Goal: Task Accomplishment & Management: Manage account settings

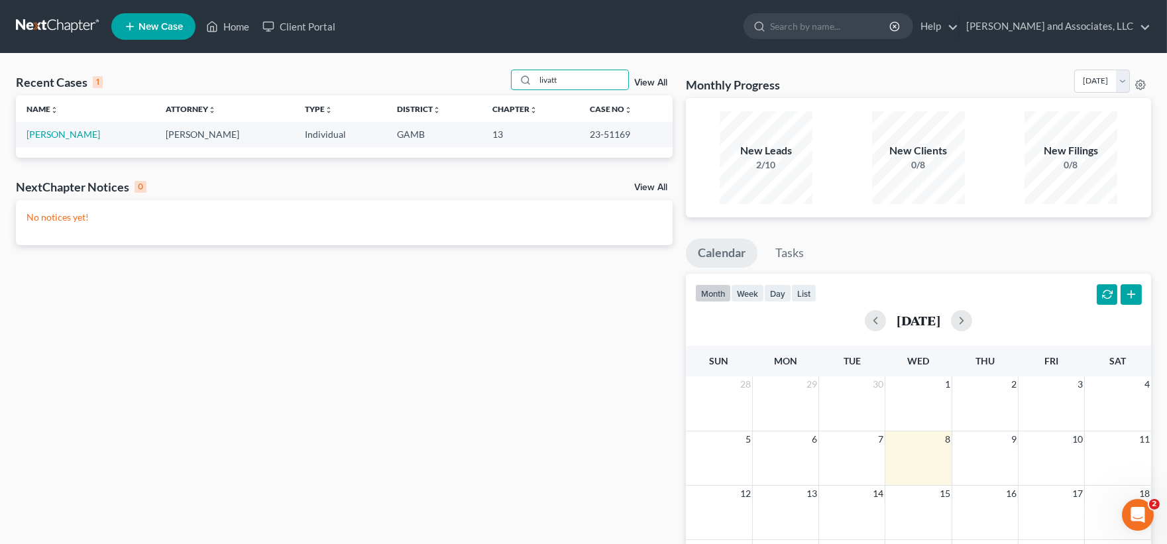
type input "livatt"
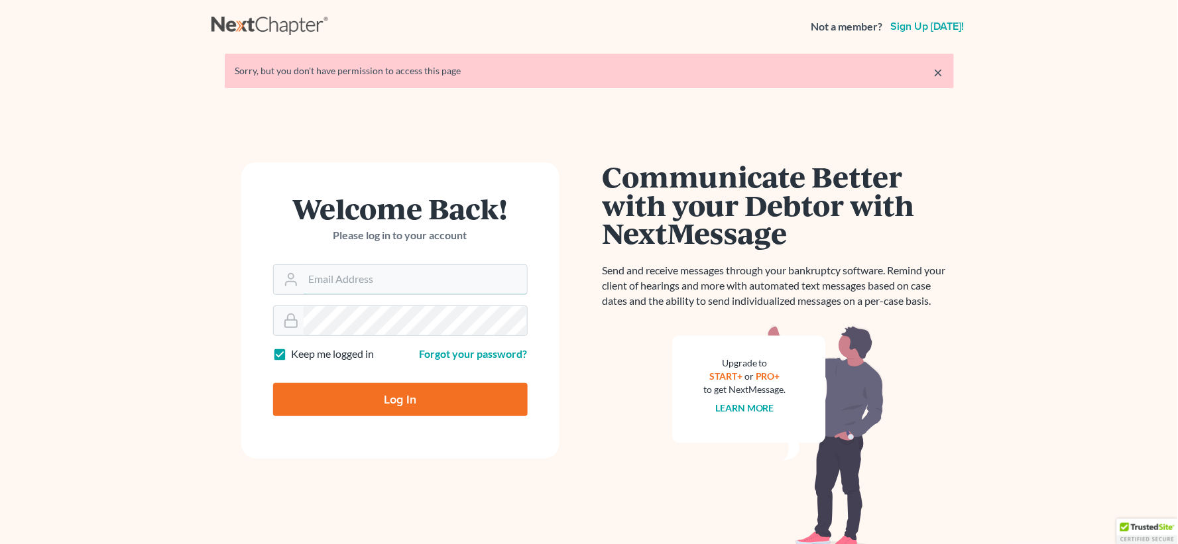
type input "[EMAIL_ADDRESS][DOMAIN_NAME]"
click at [411, 398] on input "Log In" at bounding box center [400, 399] width 254 height 33
type input "Thinking..."
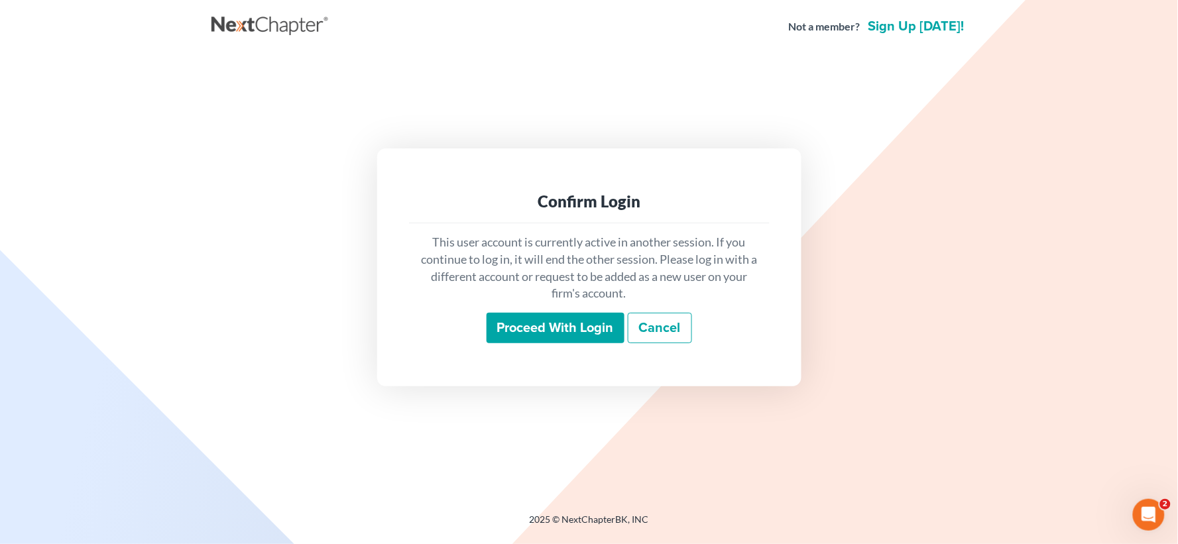
click at [566, 327] on input "Proceed with login" at bounding box center [555, 328] width 138 height 30
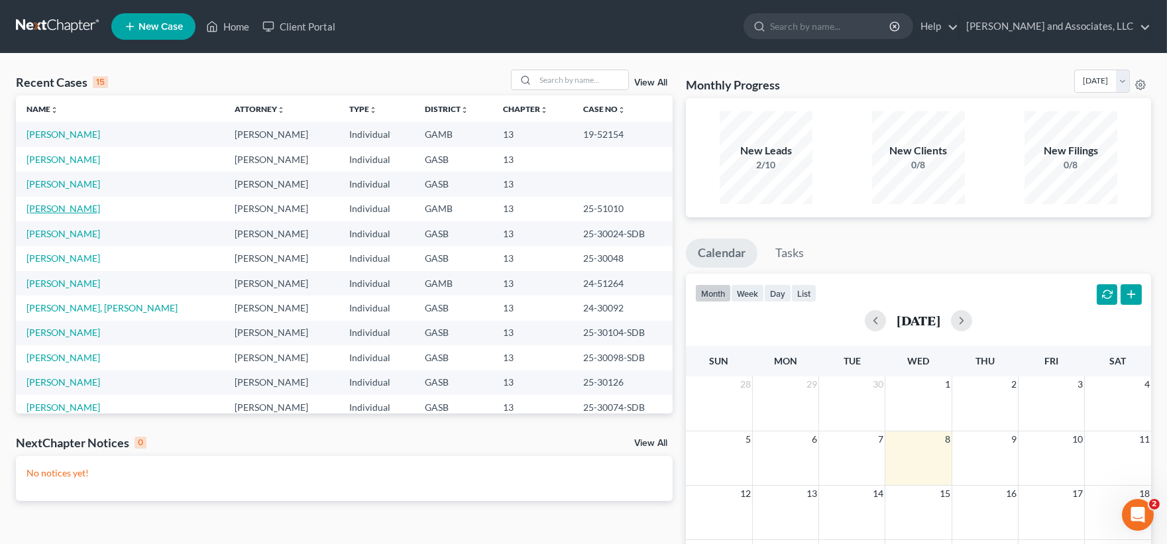
click at [65, 208] on link "Devero, Felisha" at bounding box center [64, 208] width 74 height 11
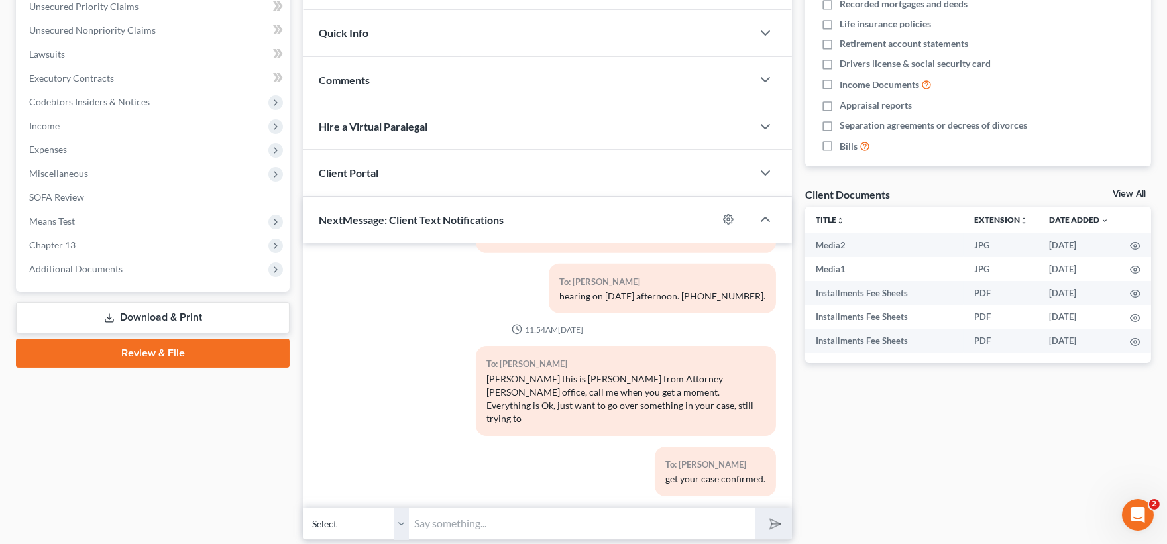
scroll to position [356, 0]
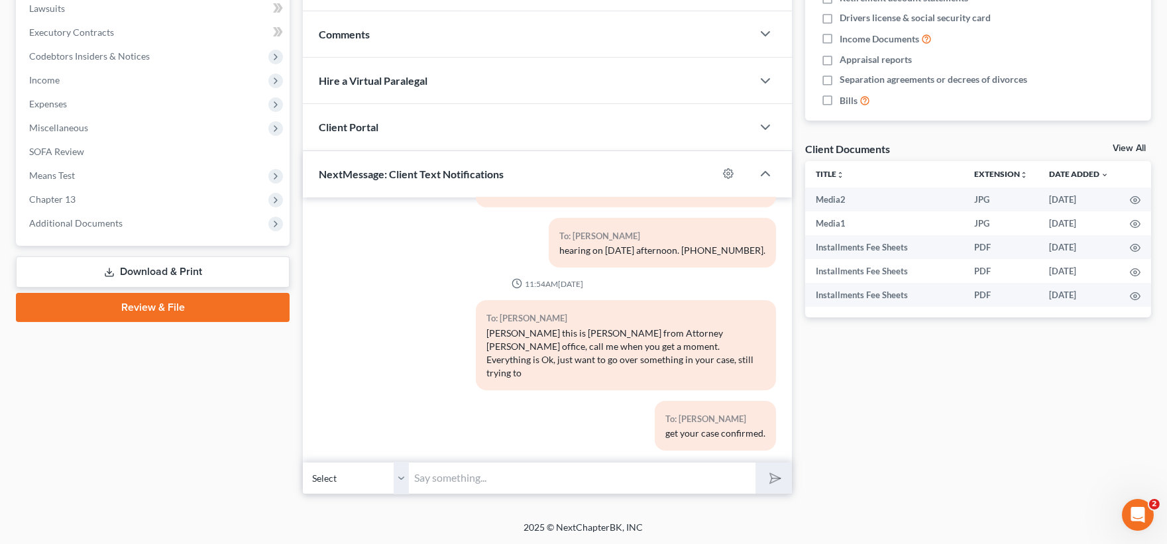
click at [155, 272] on link "Download & Print" at bounding box center [153, 271] width 274 height 31
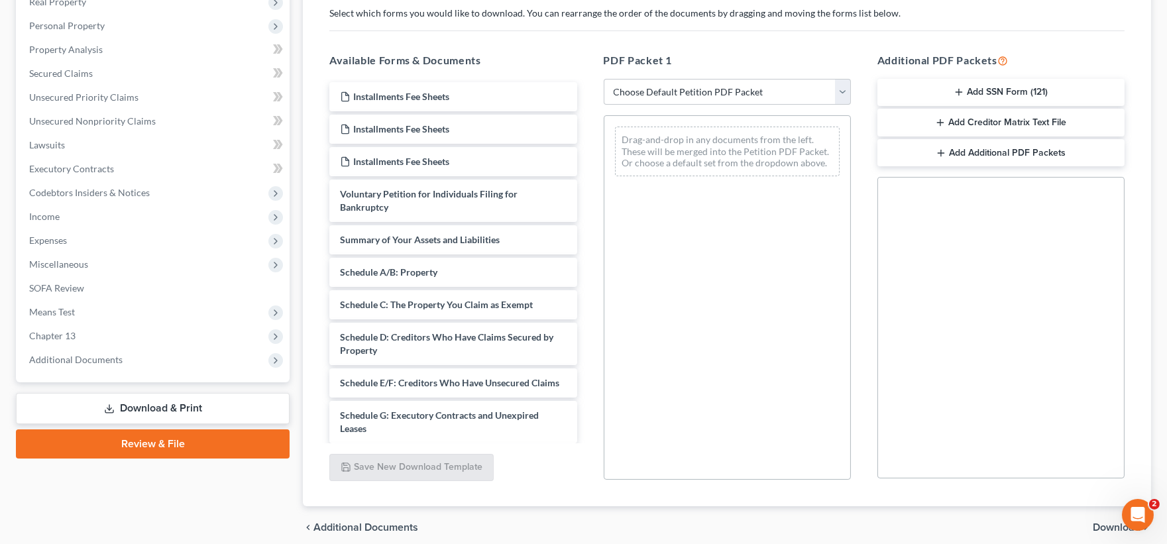
scroll to position [221, 0]
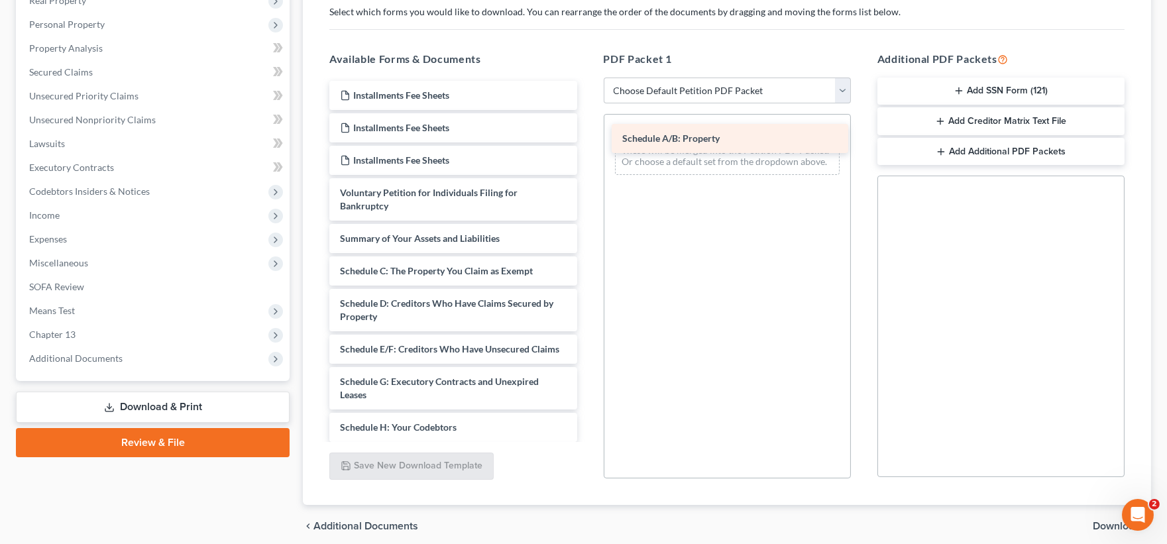
drag, startPoint x: 412, startPoint y: 269, endPoint x: 694, endPoint y: 137, distance: 311.6
click at [587, 137] on div "Schedule A/B: Property Installments Fee Sheets Installments Fee Sheets Installm…" at bounding box center [453, 427] width 268 height 693
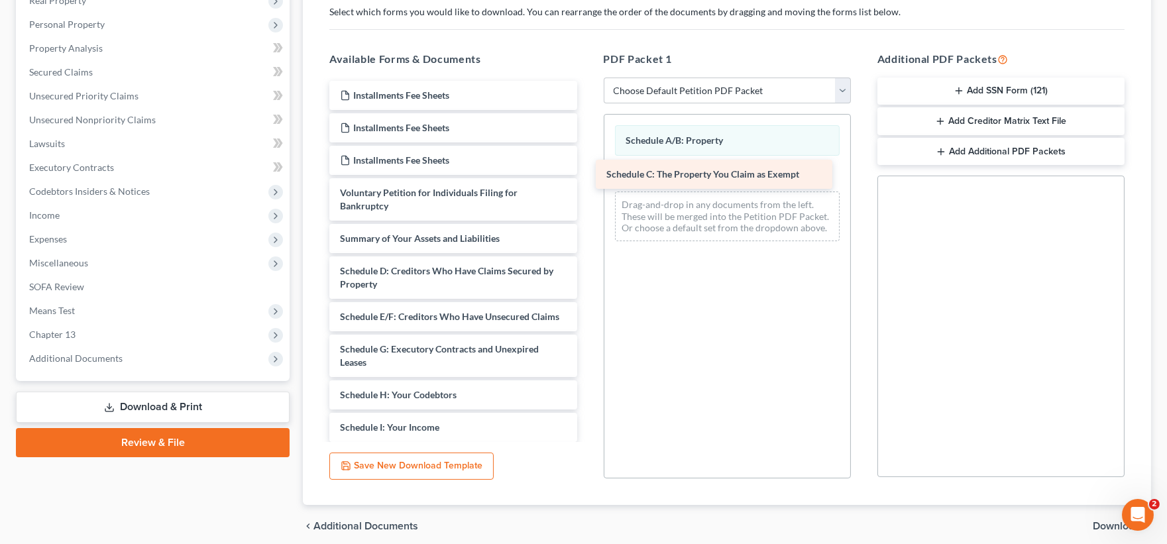
drag, startPoint x: 460, startPoint y: 276, endPoint x: 729, endPoint y: 179, distance: 286.1
click at [587, 179] on div "Schedule C: The Property You Claim as Exempt Installments Fee Sheets Installmen…" at bounding box center [453, 411] width 268 height 661
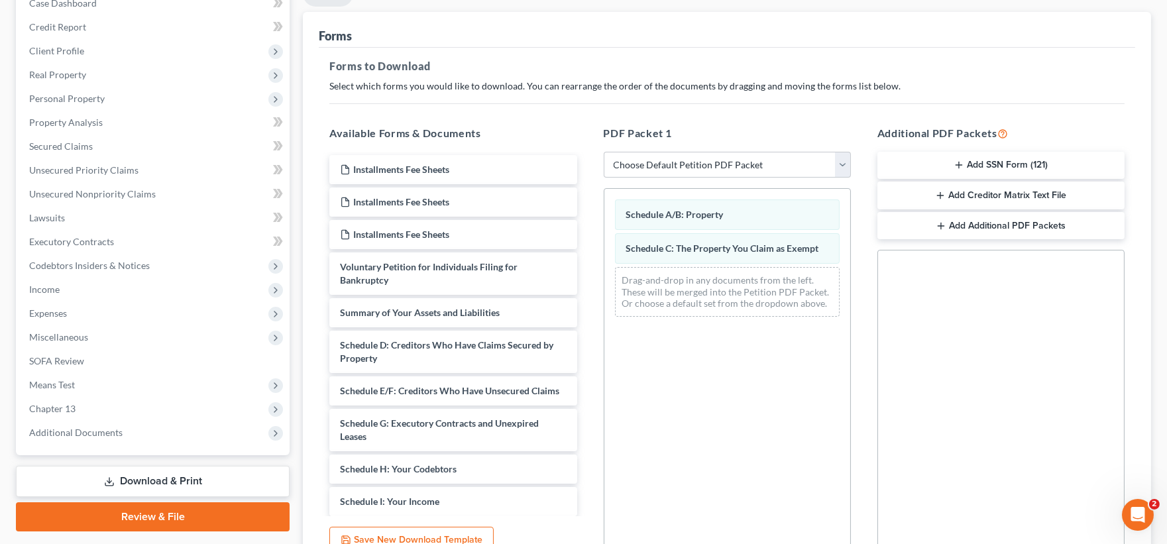
scroll to position [0, 0]
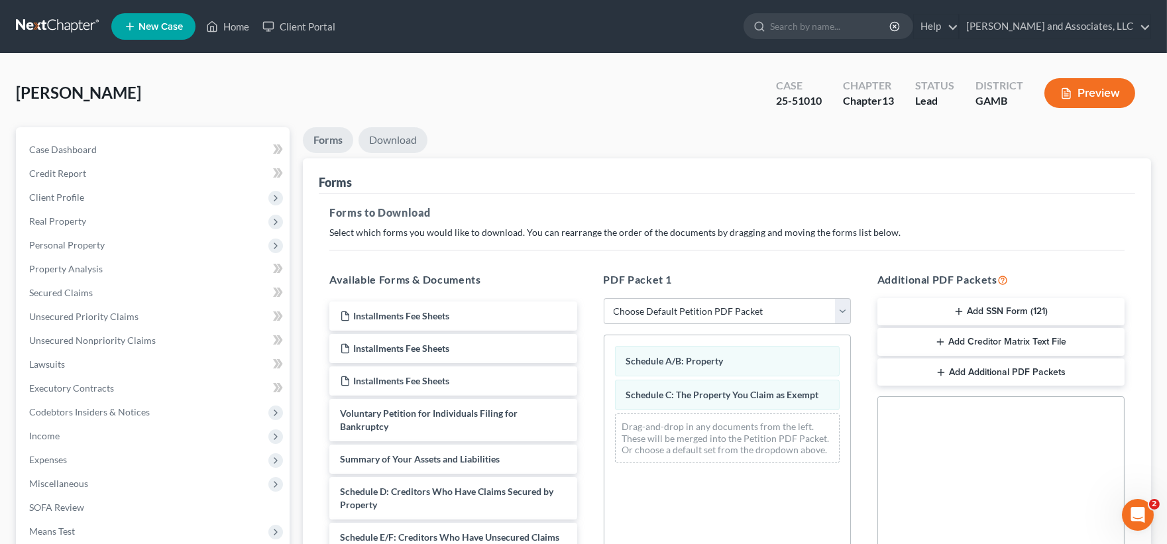
click at [395, 146] on link "Download" at bounding box center [393, 140] width 69 height 26
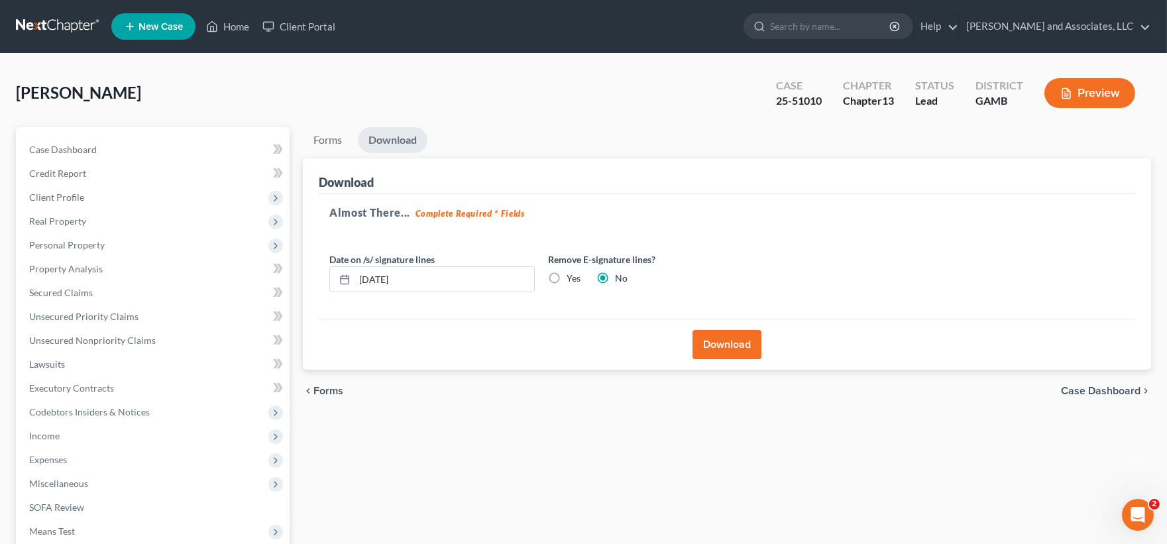
click at [727, 337] on button "Download" at bounding box center [726, 344] width 69 height 29
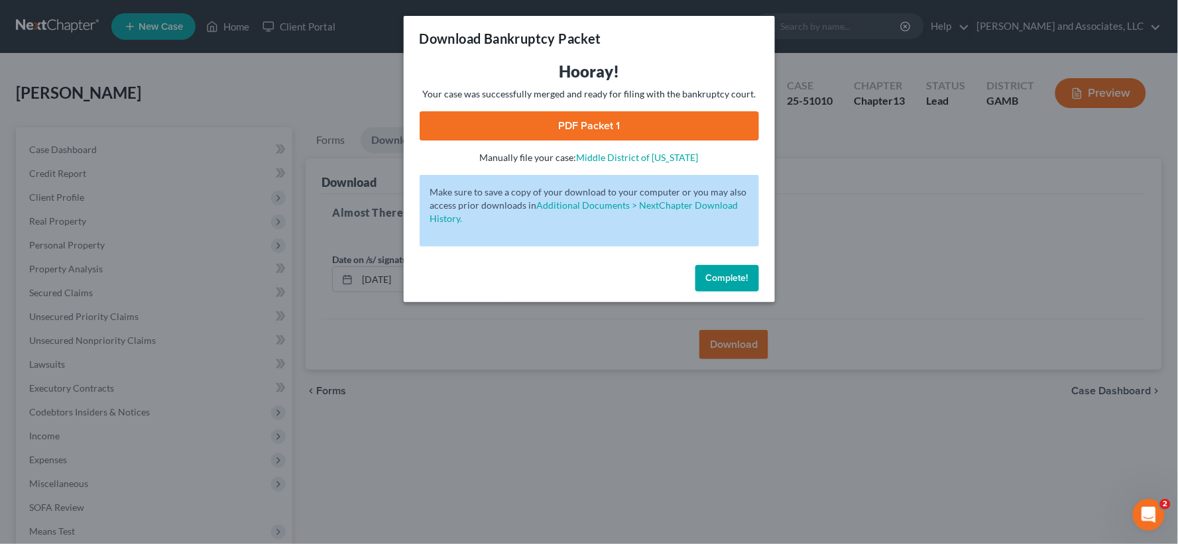
click at [610, 118] on link "PDF Packet 1" at bounding box center [588, 125] width 339 height 29
drag, startPoint x: 727, startPoint y: 275, endPoint x: 486, endPoint y: 225, distance: 245.6
click at [727, 274] on span "Complete!" at bounding box center [727, 277] width 42 height 11
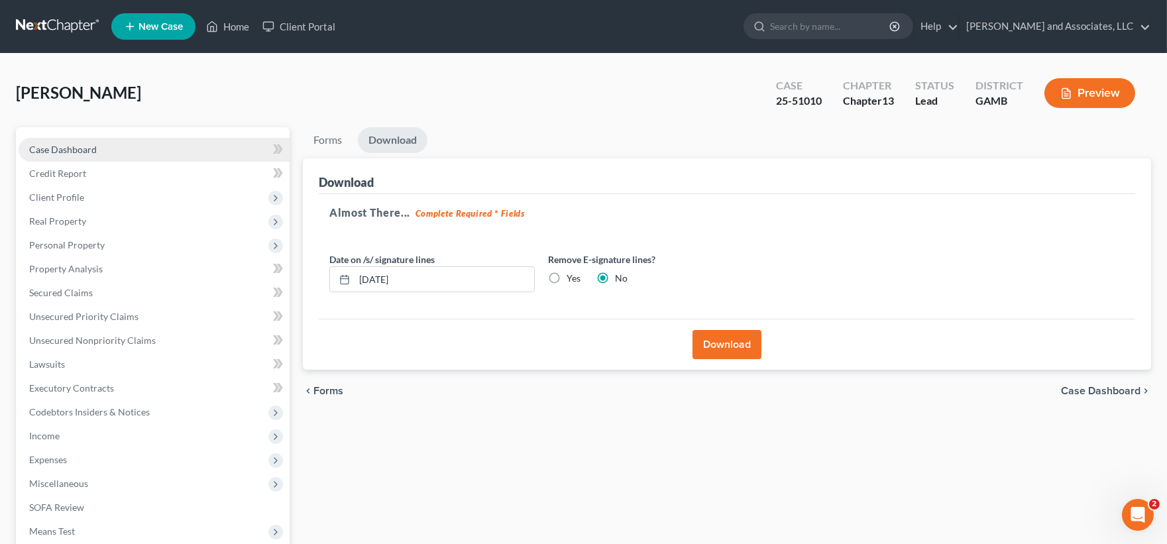
click at [87, 146] on span "Case Dashboard" at bounding box center [63, 149] width 68 height 11
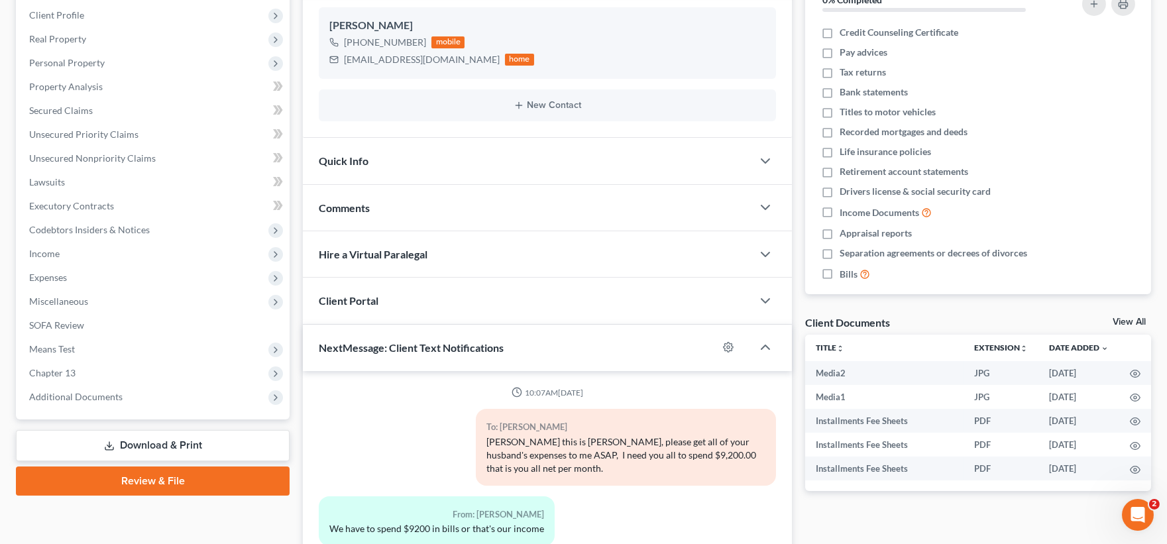
scroll to position [1935, 0]
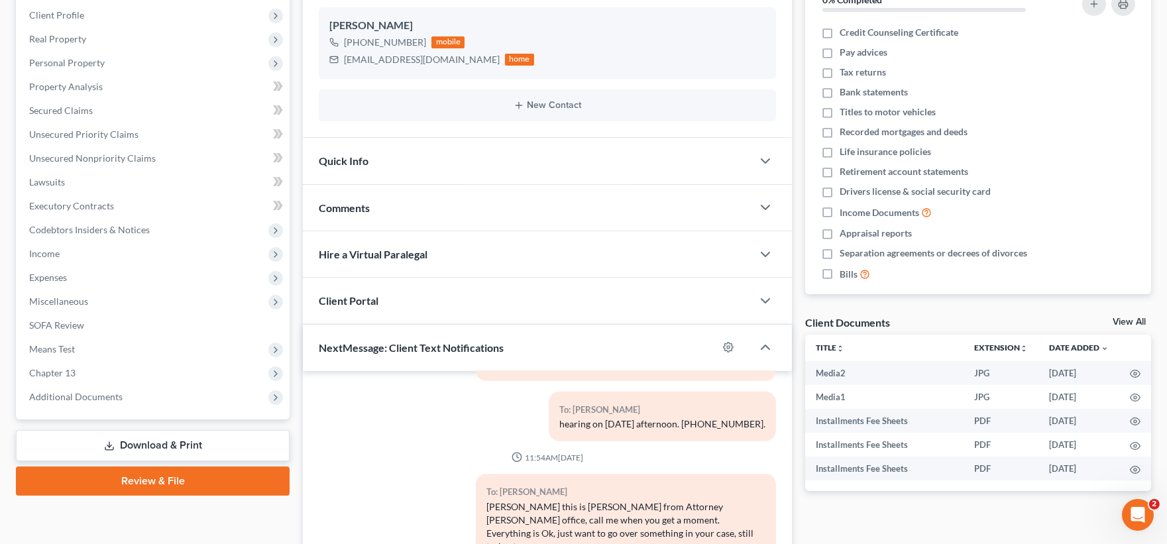
click at [188, 445] on link "Download & Print" at bounding box center [153, 445] width 274 height 31
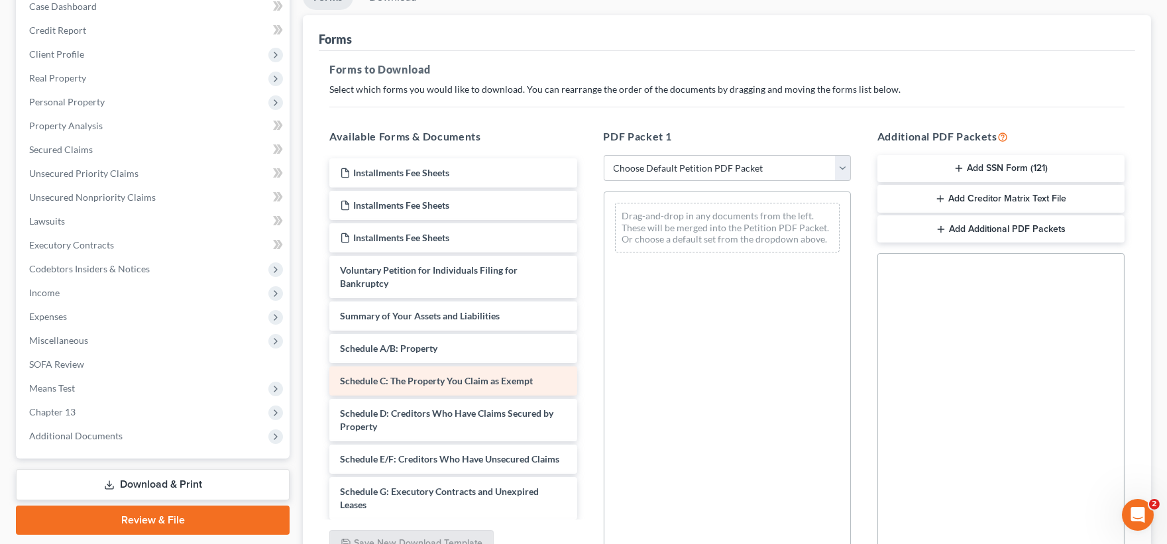
scroll to position [147, 0]
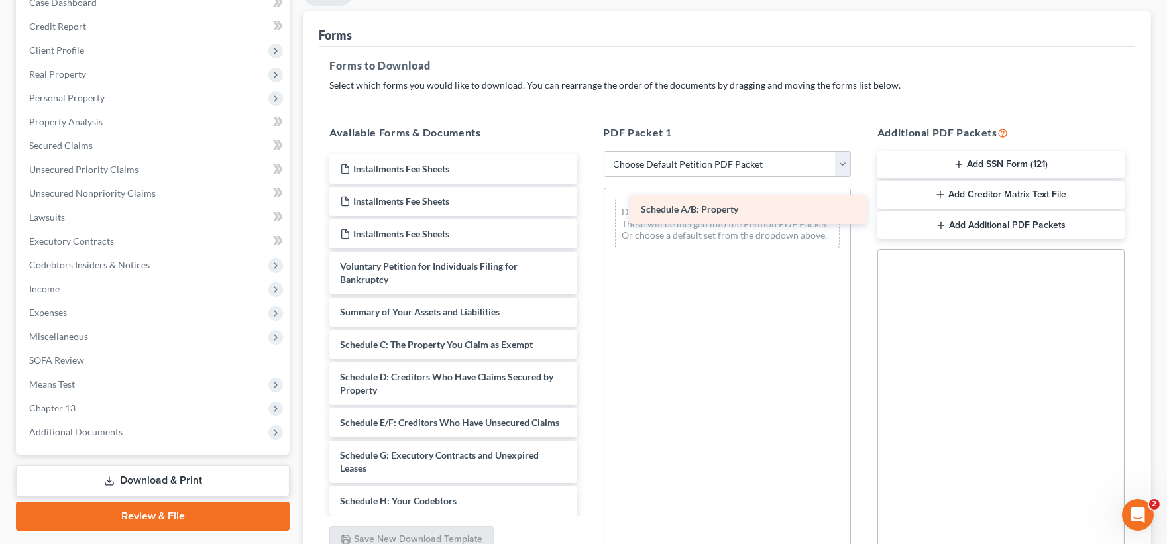
drag, startPoint x: 409, startPoint y: 351, endPoint x: 710, endPoint y: 217, distance: 329.6
click at [587, 217] on div "Schedule A/B: Property Installments Fee Sheets Installments Fee Sheets Installm…" at bounding box center [453, 500] width 268 height 693
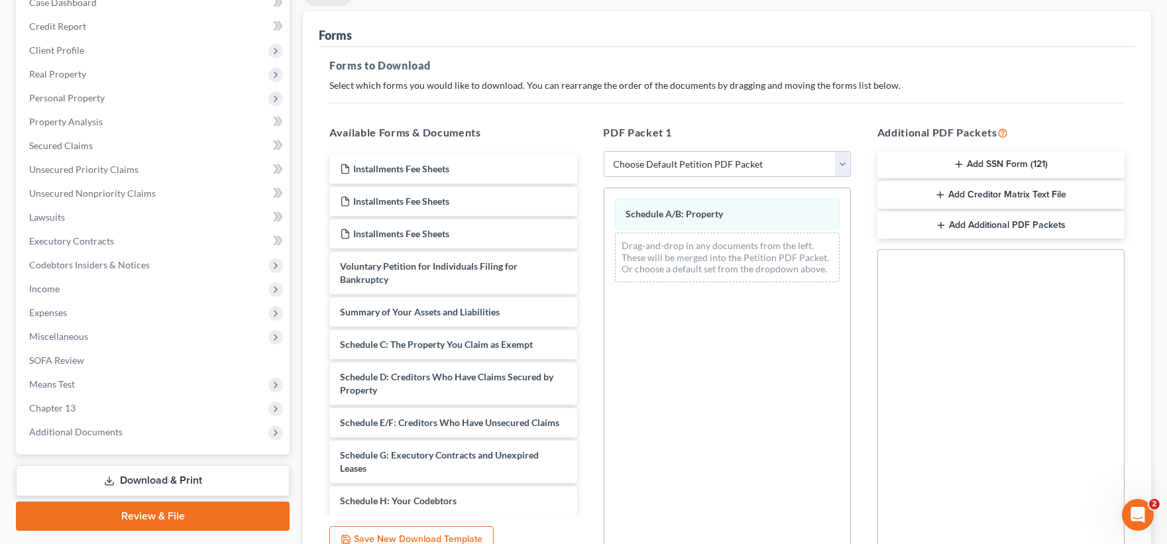
click at [732, 164] on select "Choose Default Petition PDF Packet Complete Bankruptcy Petition (all forms and …" at bounding box center [727, 164] width 247 height 27
select select "2"
click at [604, 151] on select "Choose Default Petition PDF Packet Complete Bankruptcy Petition (all forms and …" at bounding box center [727, 164] width 247 height 27
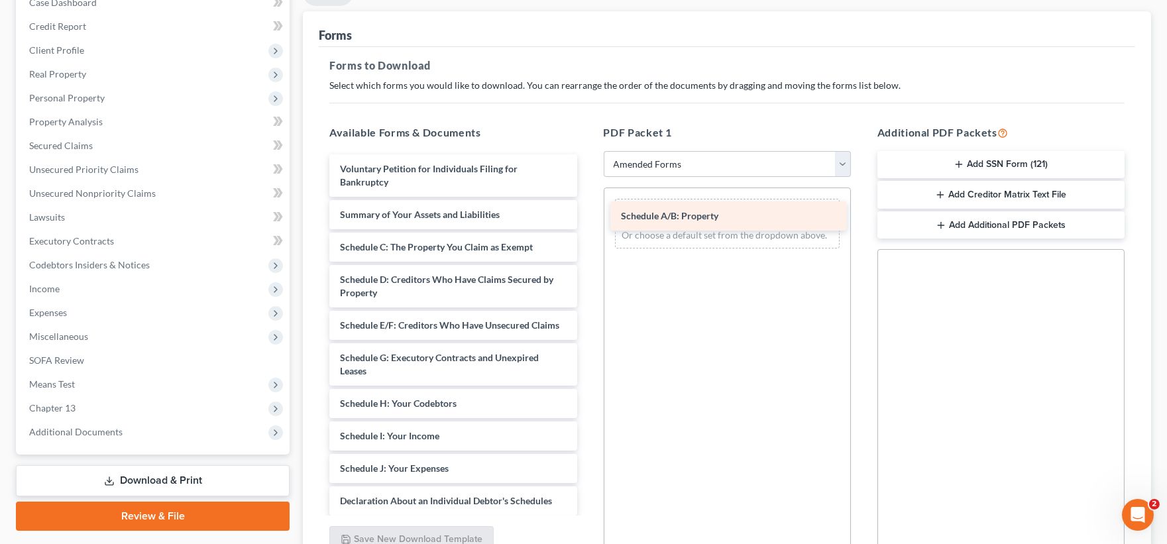
drag, startPoint x: 437, startPoint y: 245, endPoint x: 718, endPoint y: 215, distance: 282.6
click at [587, 215] on div "Schedule A/B: Property Voluntary Petition for Individuals Filing for Bankruptcy…" at bounding box center [453, 452] width 268 height 596
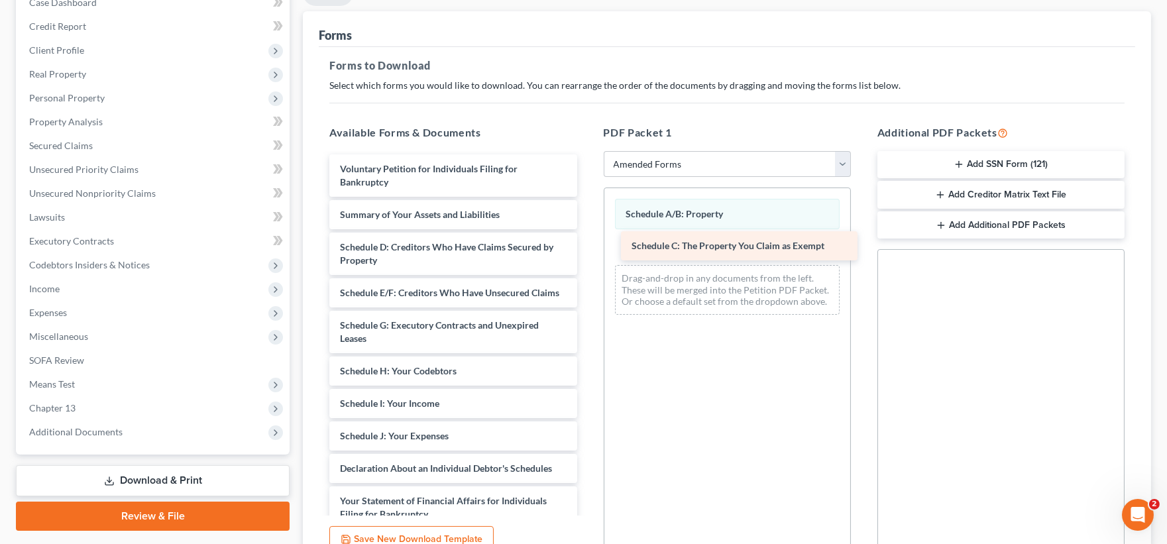
drag, startPoint x: 447, startPoint y: 246, endPoint x: 741, endPoint y: 241, distance: 293.6
click at [587, 241] on div "Schedule C: The Property You Claim as Exempt Voluntary Petition for Individuals…" at bounding box center [453, 435] width 268 height 563
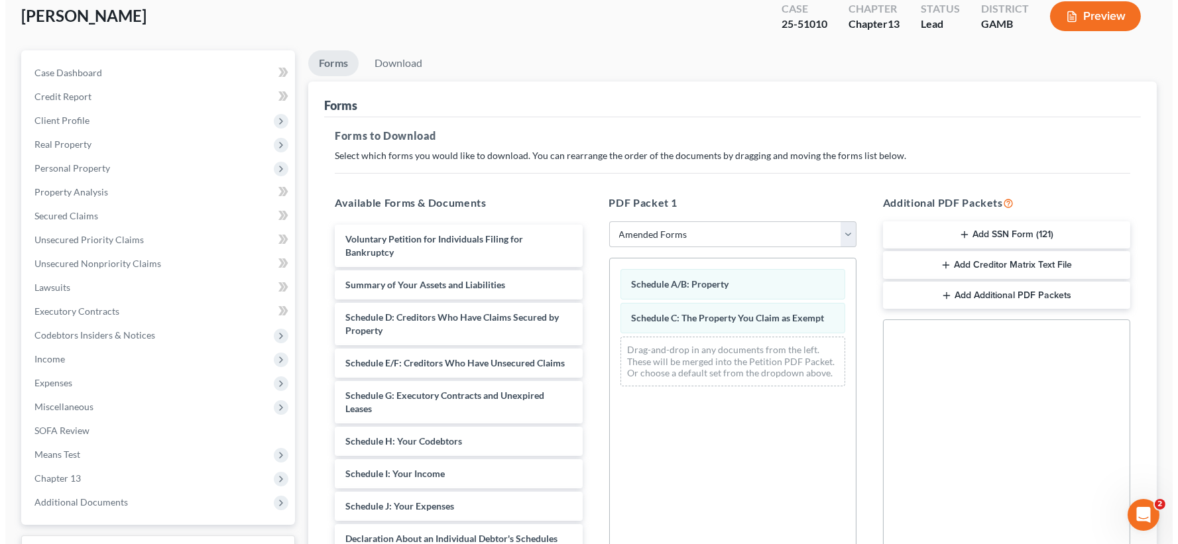
scroll to position [0, 0]
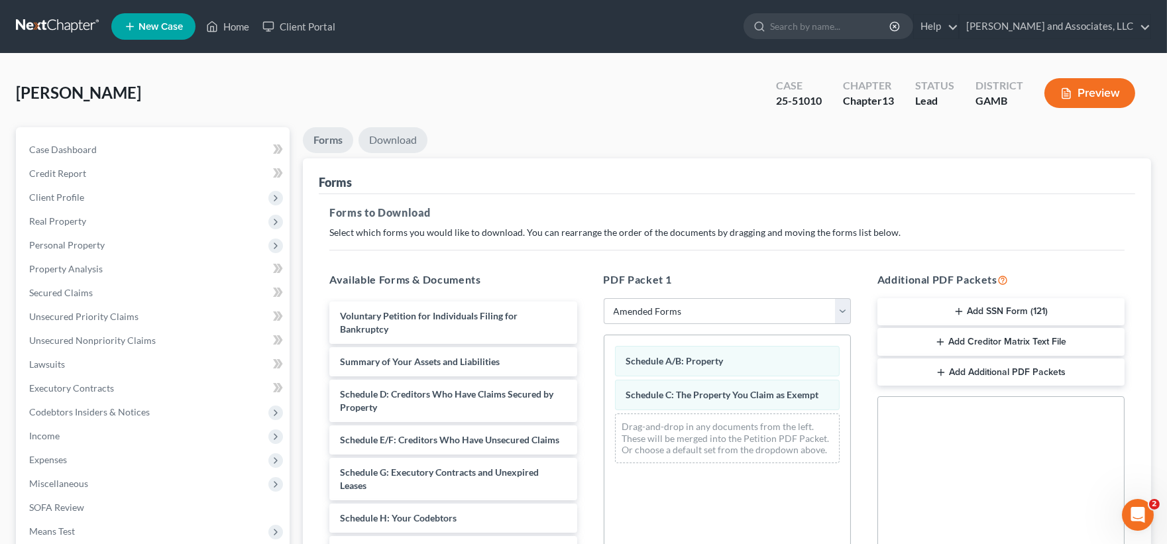
click at [412, 140] on link "Download" at bounding box center [393, 140] width 69 height 26
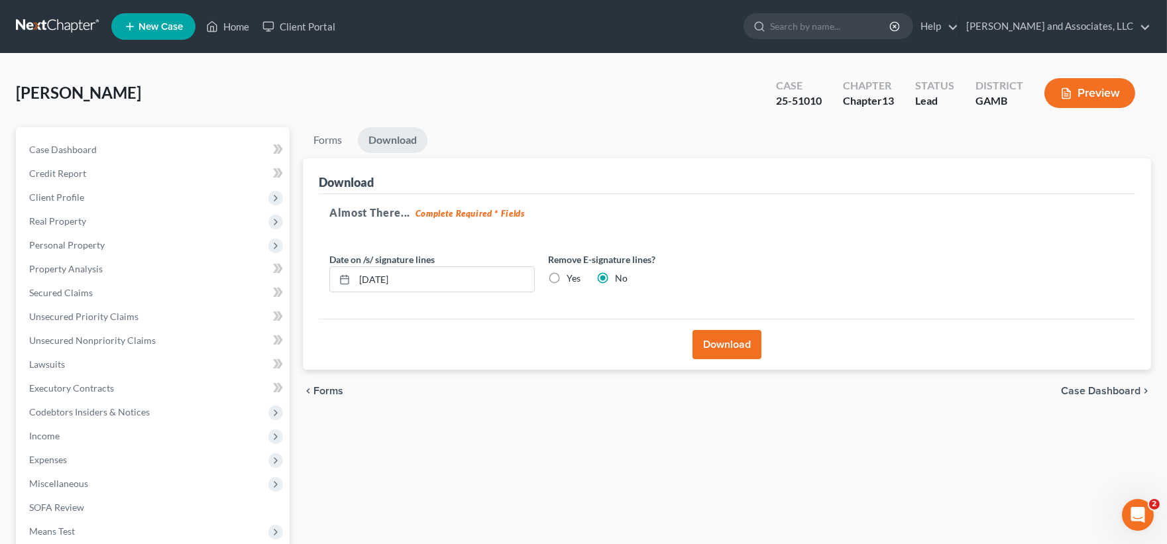
click at [732, 339] on button "Download" at bounding box center [726, 344] width 69 height 29
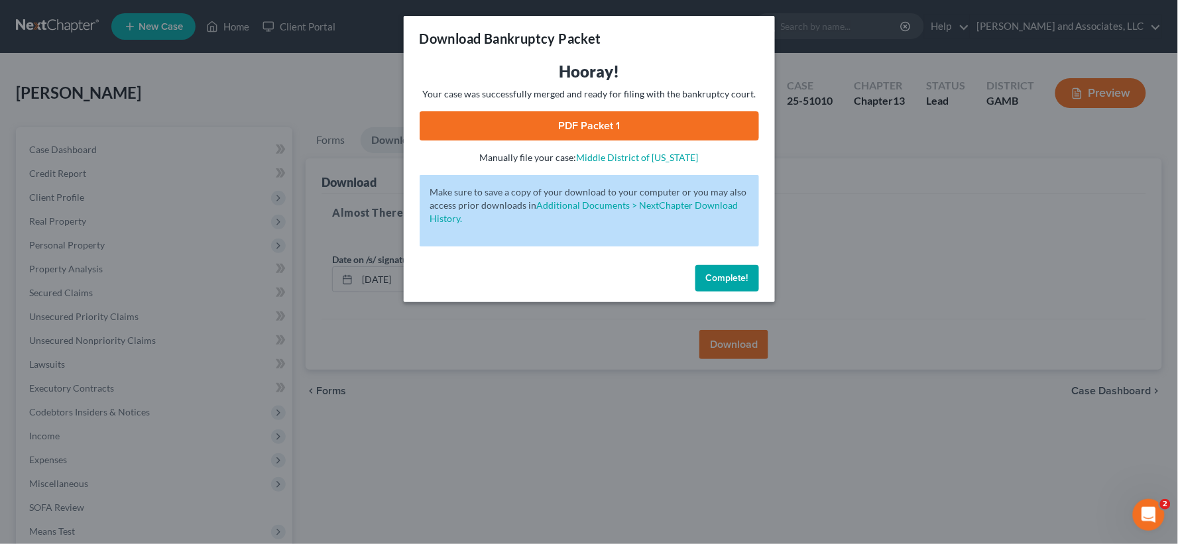
click at [604, 133] on link "PDF Packet 1" at bounding box center [588, 125] width 339 height 29
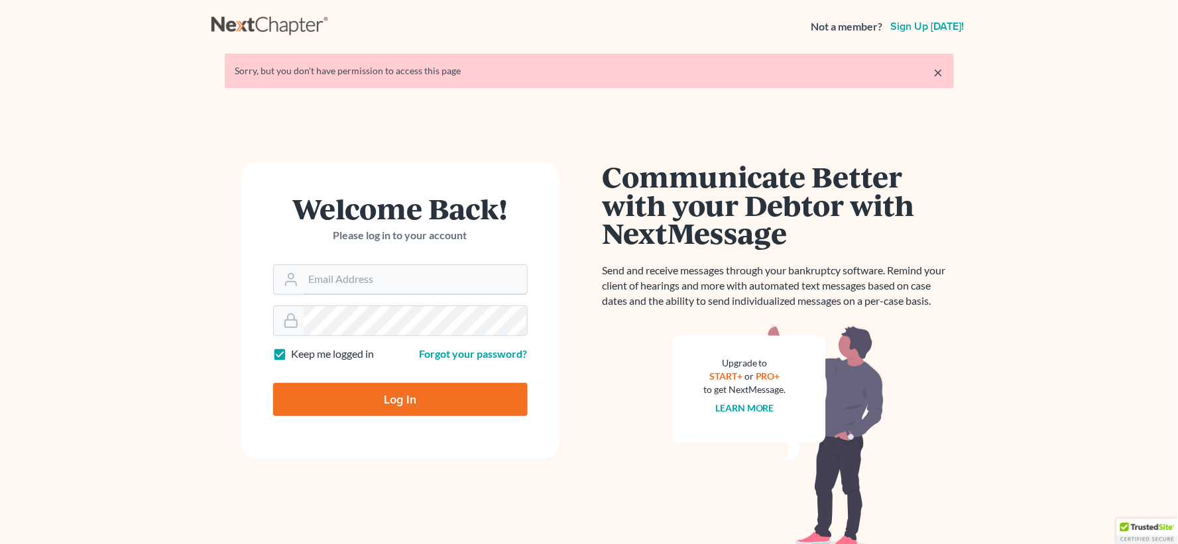
type input "[EMAIL_ADDRESS][DOMAIN_NAME]"
click at [445, 402] on input "Log In" at bounding box center [400, 399] width 254 height 33
type input "Thinking..."
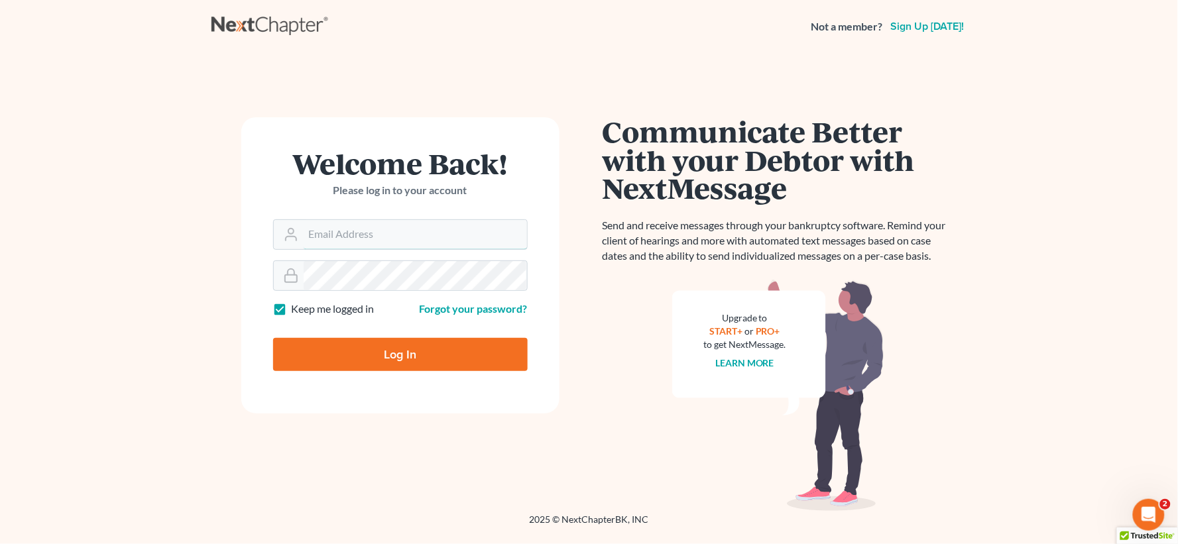
type input "[EMAIL_ADDRESS][DOMAIN_NAME]"
click at [374, 346] on input "Log In" at bounding box center [400, 354] width 254 height 33
type input "Thinking..."
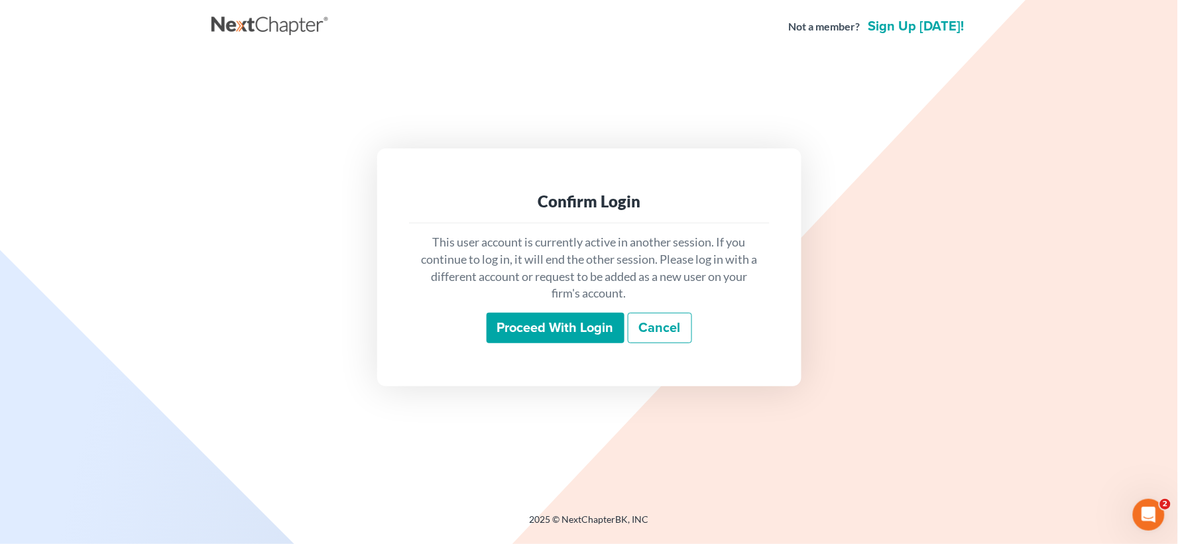
click at [526, 335] on input "Proceed with login" at bounding box center [555, 328] width 138 height 30
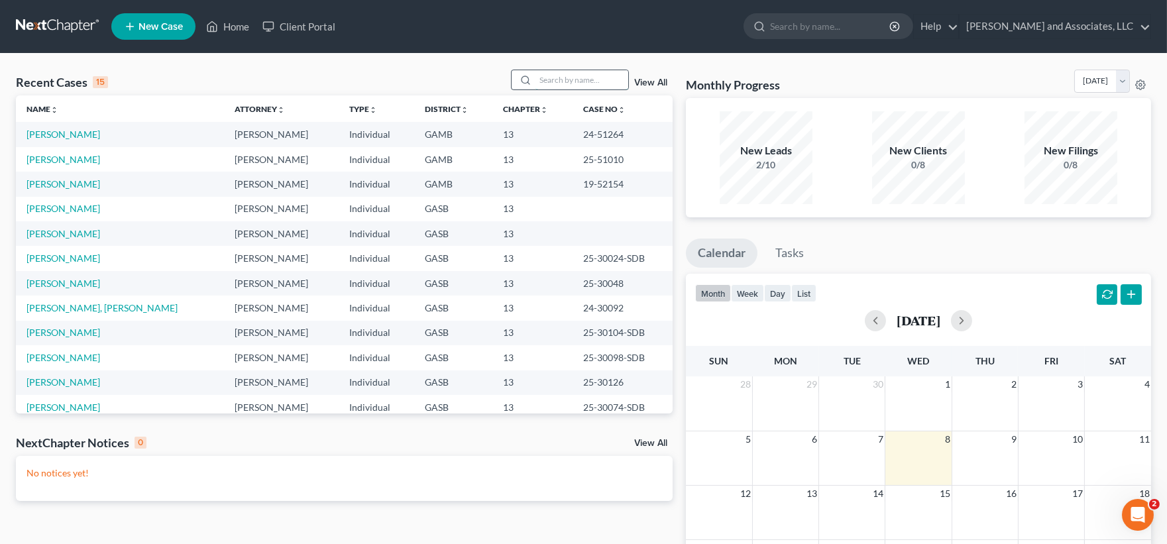
click at [595, 74] on input "search" at bounding box center [581, 79] width 93 height 19
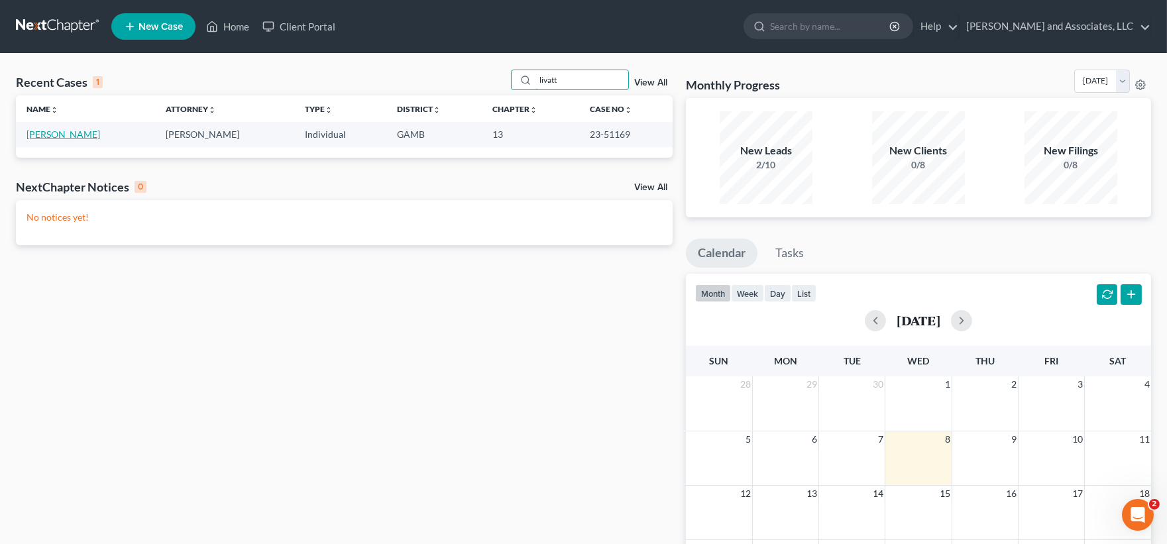
type input "livatt"
click at [67, 134] on link "Livatt, Thomas" at bounding box center [64, 134] width 74 height 11
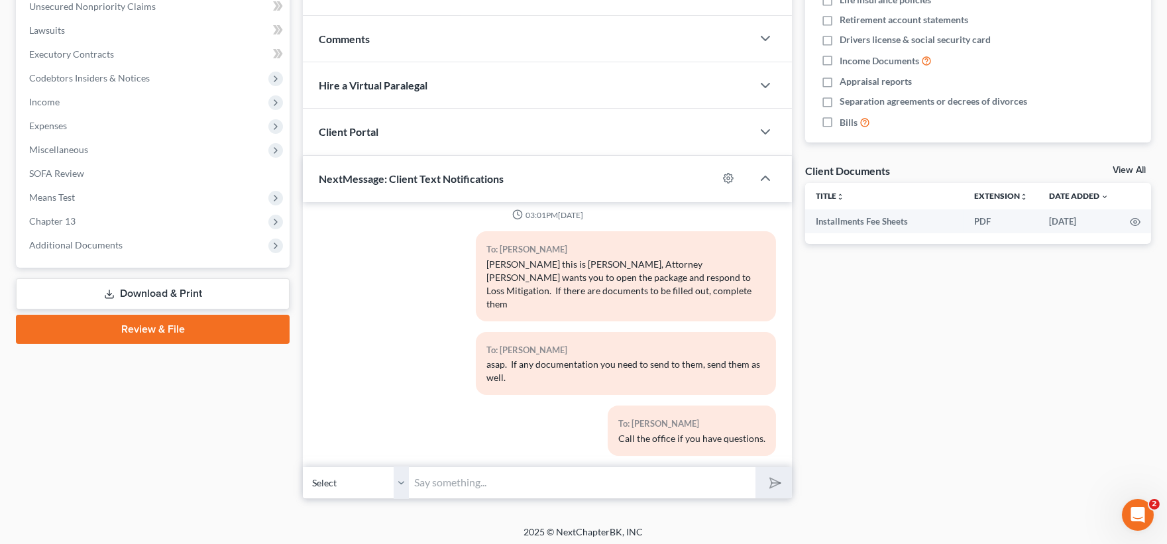
scroll to position [339, 0]
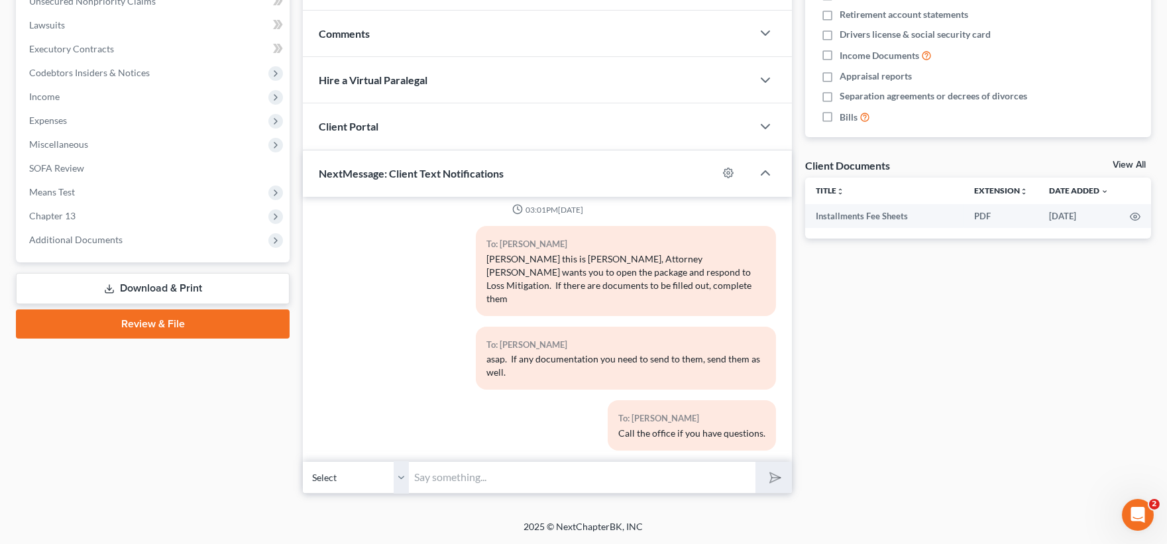
click at [429, 474] on input "text" at bounding box center [582, 477] width 347 height 32
type input "s"
click at [494, 478] on input "1st Franklin: 706-282-5539; Direct Furniture (478) 295-3777" at bounding box center [582, 477] width 347 height 32
click at [705, 478] on input "1st Franklin: (706)282-5539; Direct Furniture (478) 295-3777" at bounding box center [582, 477] width 347 height 32
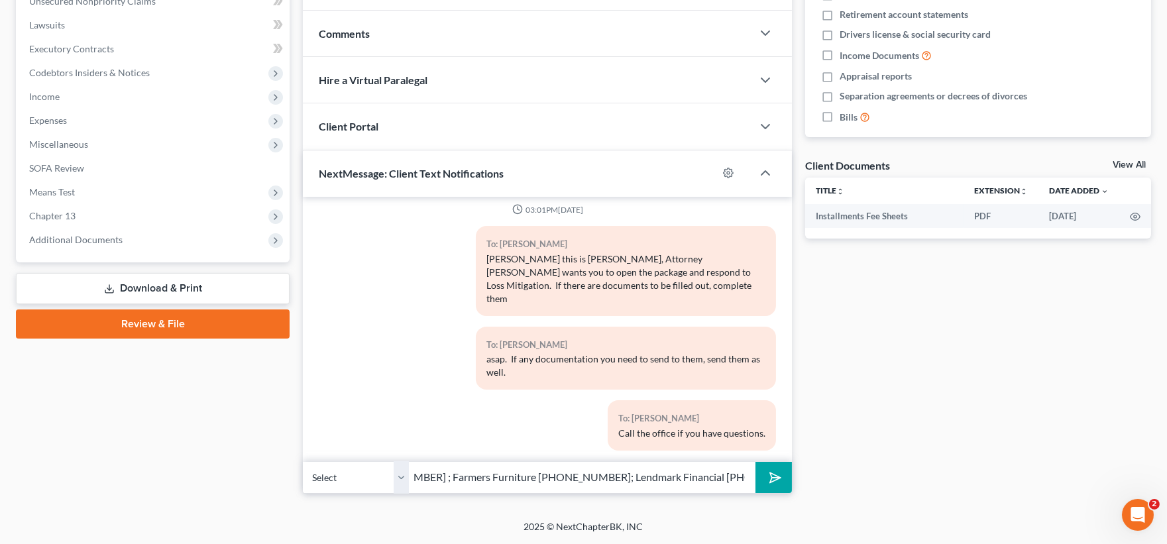
type input "1st Franklin: (706)282-5539; Direct Furniture (478) 295-3777 ; Farmers Furnitur…"
click at [777, 488] on button "submit" at bounding box center [773, 477] width 36 height 31
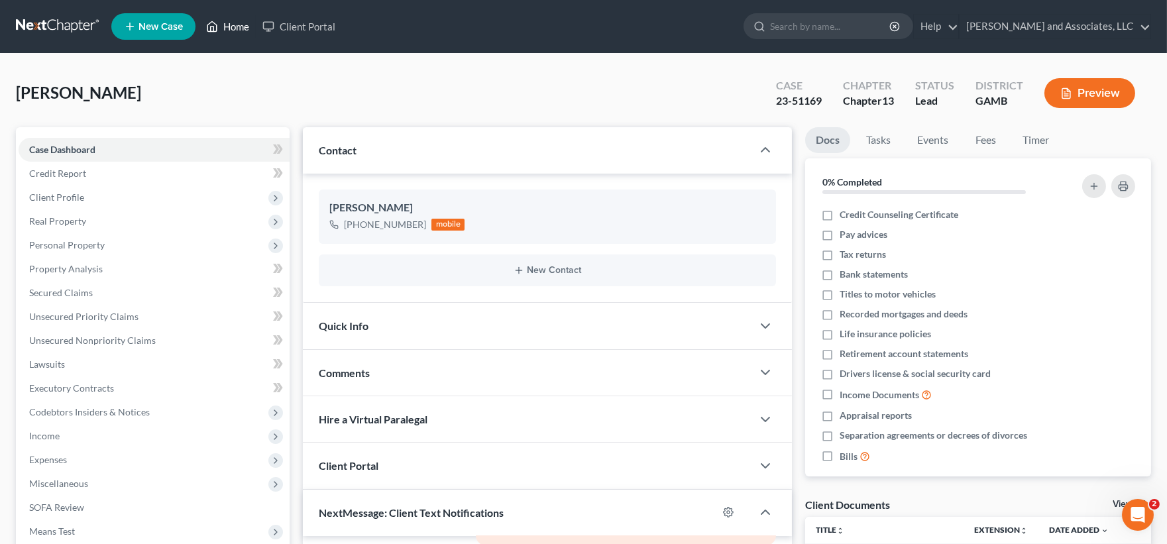
click at [235, 28] on link "Home" at bounding box center [227, 27] width 56 height 24
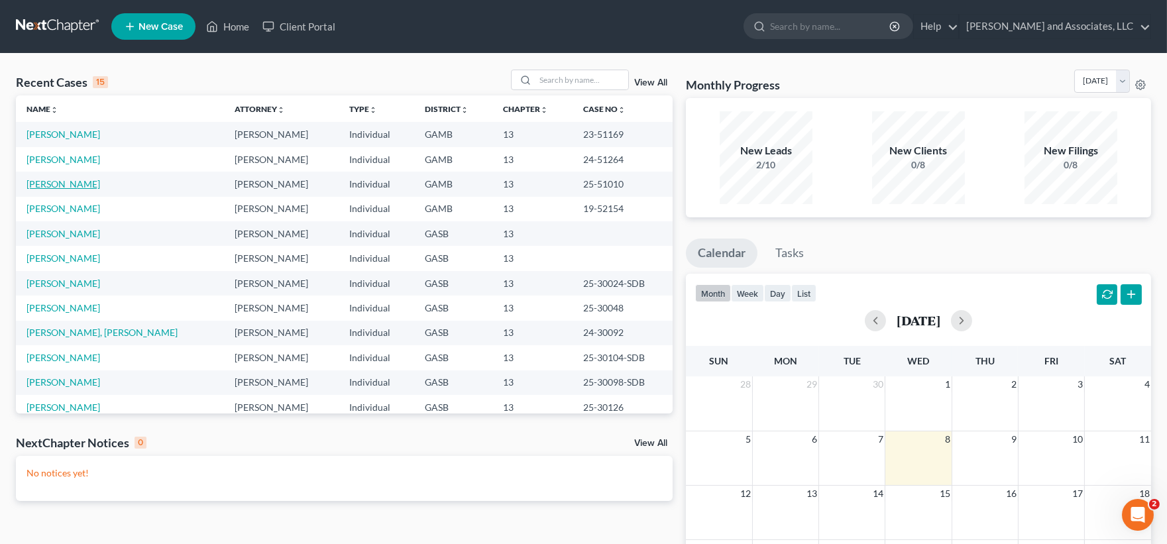
click at [65, 186] on link "Devero, Felisha" at bounding box center [64, 183] width 74 height 11
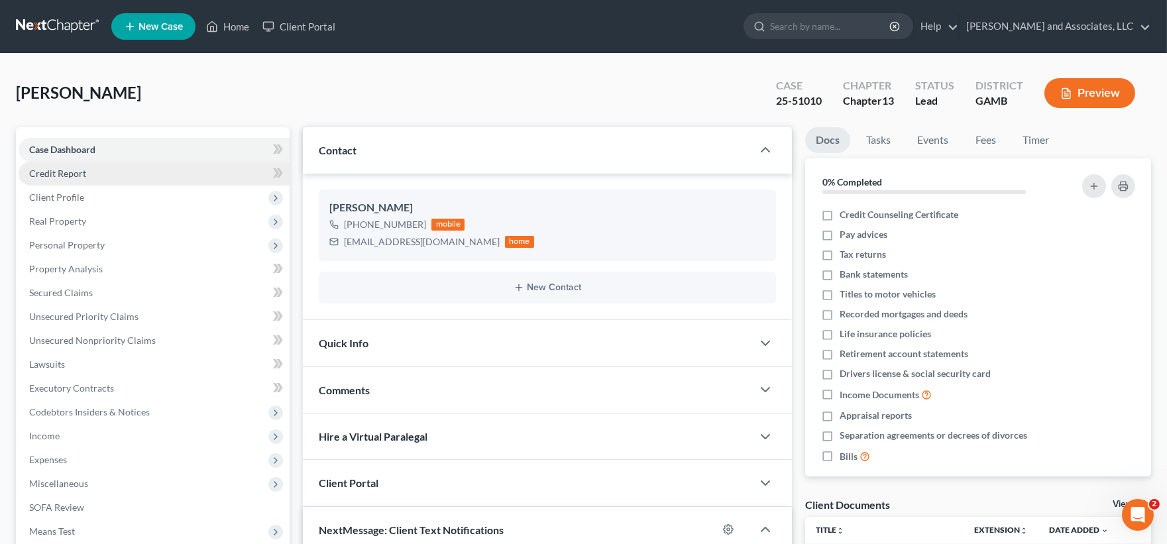
scroll to position [1935, 0]
click at [241, 23] on link "Home" at bounding box center [227, 27] width 56 height 24
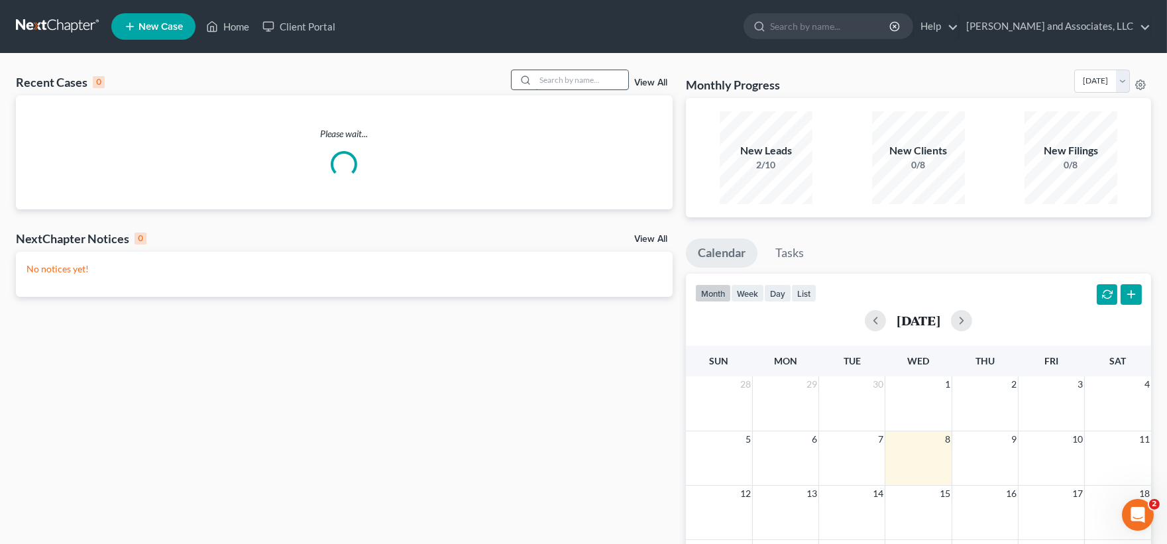
click at [551, 80] on input "search" at bounding box center [581, 79] width 93 height 19
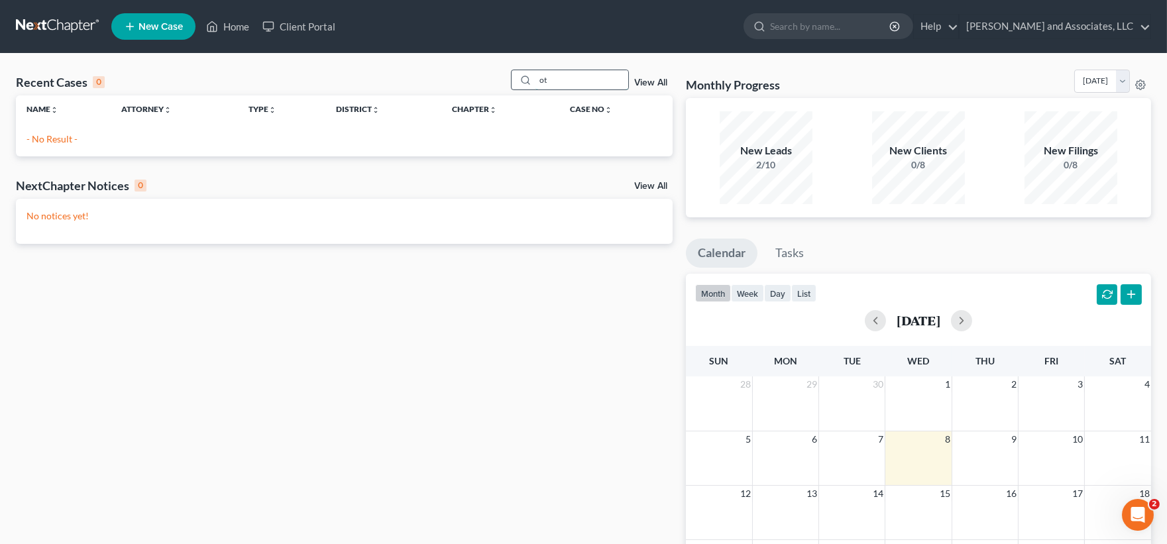
type input "o"
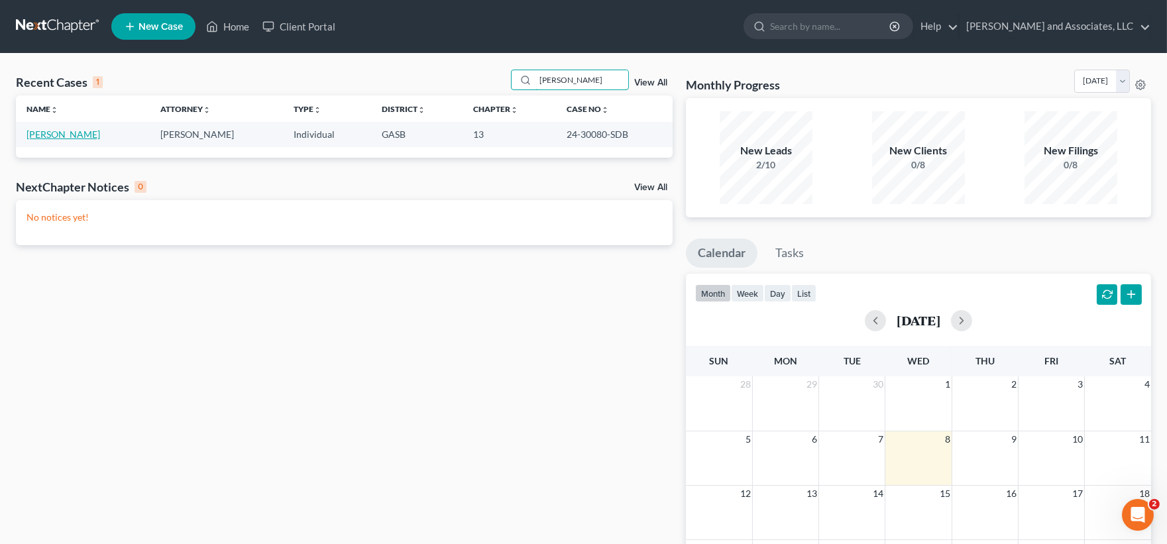
type input "otha"
click at [77, 133] on link "Johnson, Otha" at bounding box center [64, 134] width 74 height 11
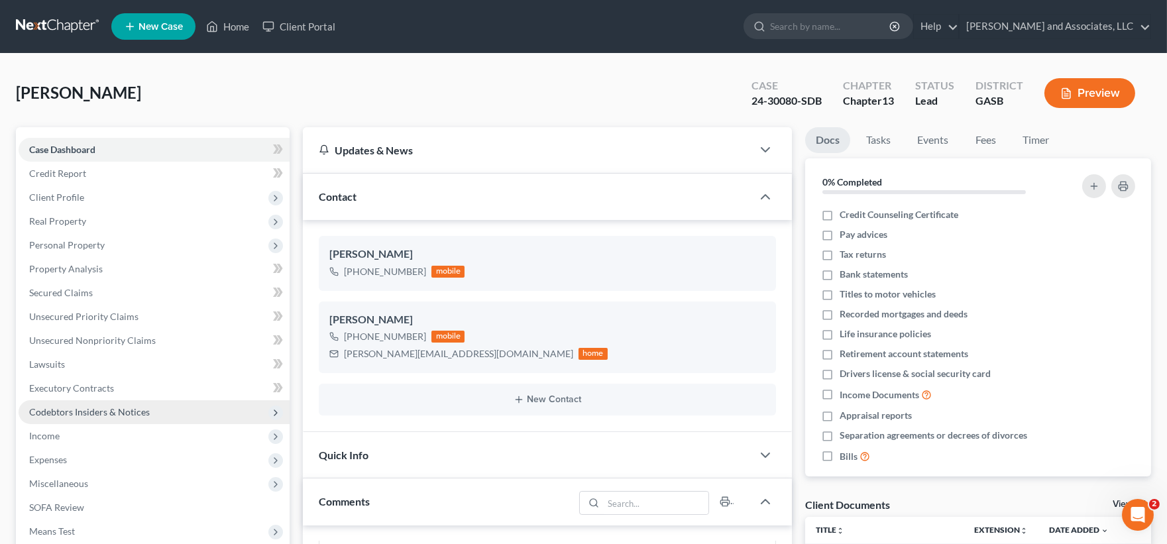
scroll to position [997, 0]
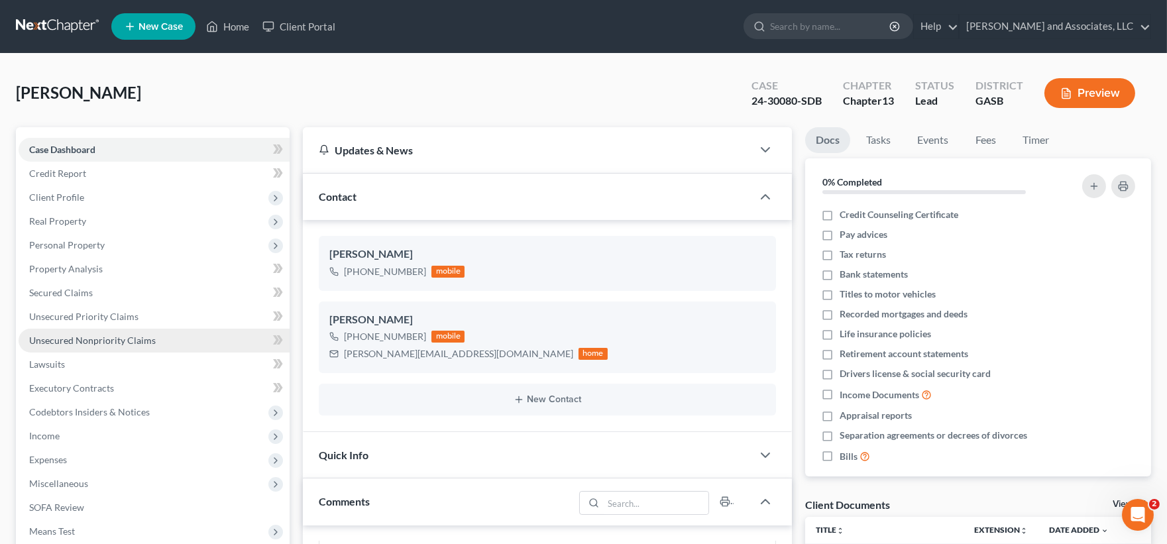
click at [61, 342] on span "Unsecured Nonpriority Claims" at bounding box center [92, 340] width 127 height 11
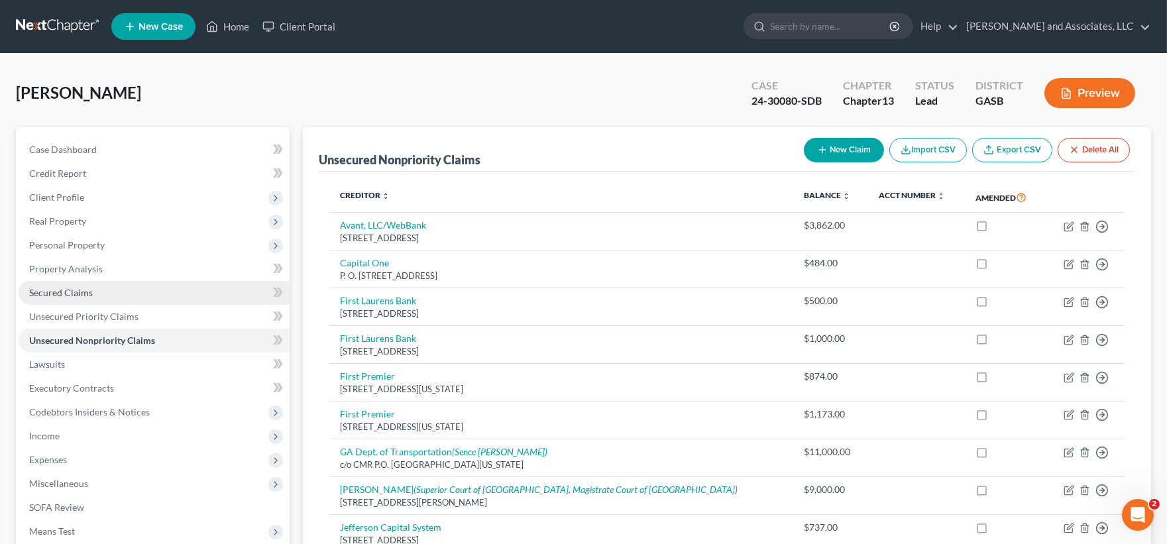
click at [68, 289] on span "Secured Claims" at bounding box center [61, 292] width 64 height 11
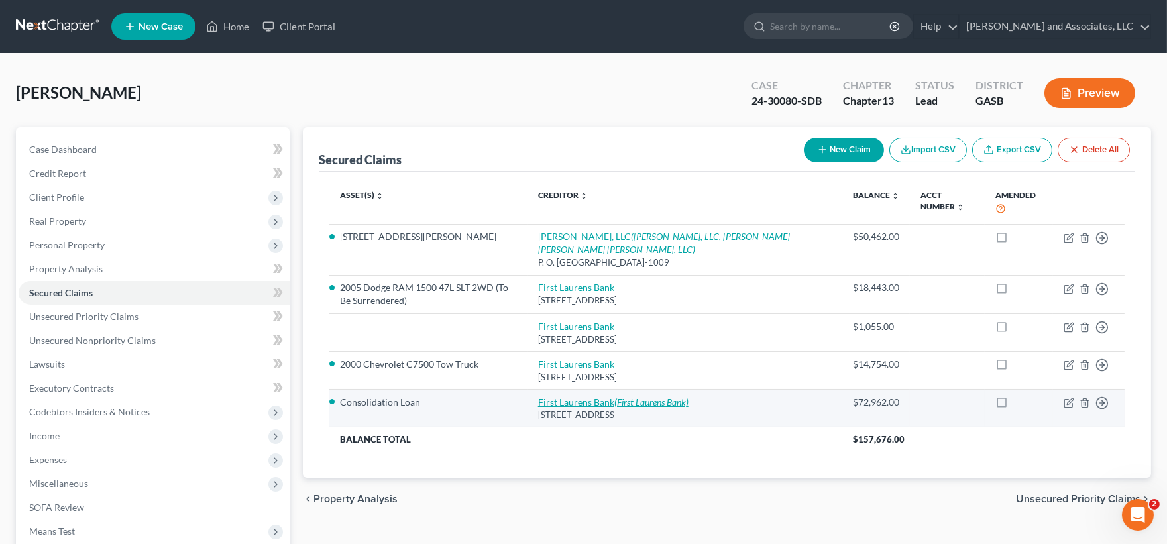
click at [639, 403] on link "First Laurens Bank (First Laurens Bank)" at bounding box center [613, 401] width 150 height 11
select select "10"
select select "1"
select select "0"
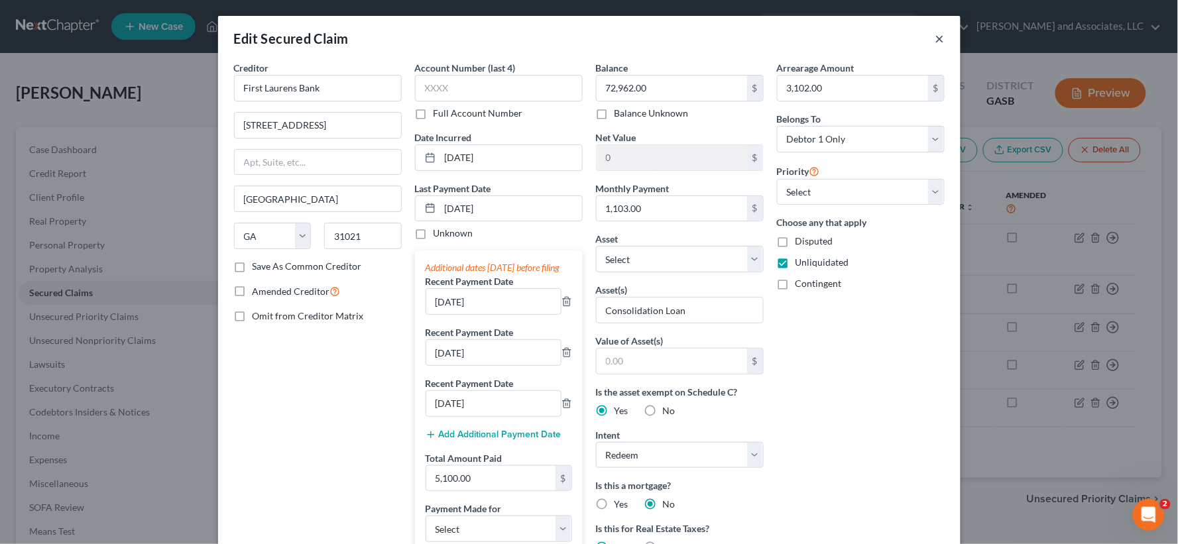
click at [937, 37] on button "×" at bounding box center [939, 38] width 9 height 16
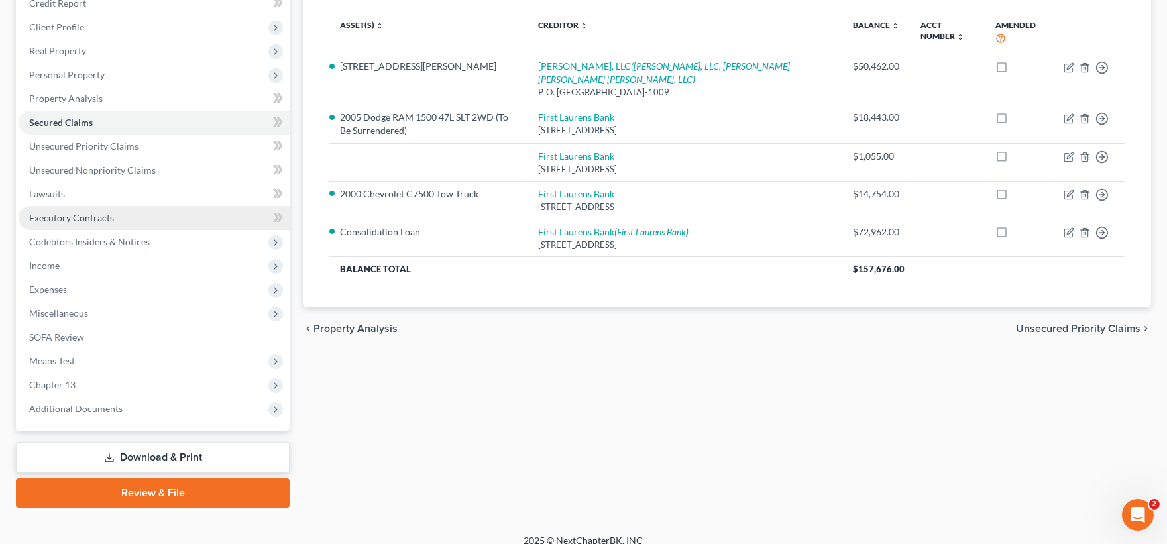
scroll to position [182, 0]
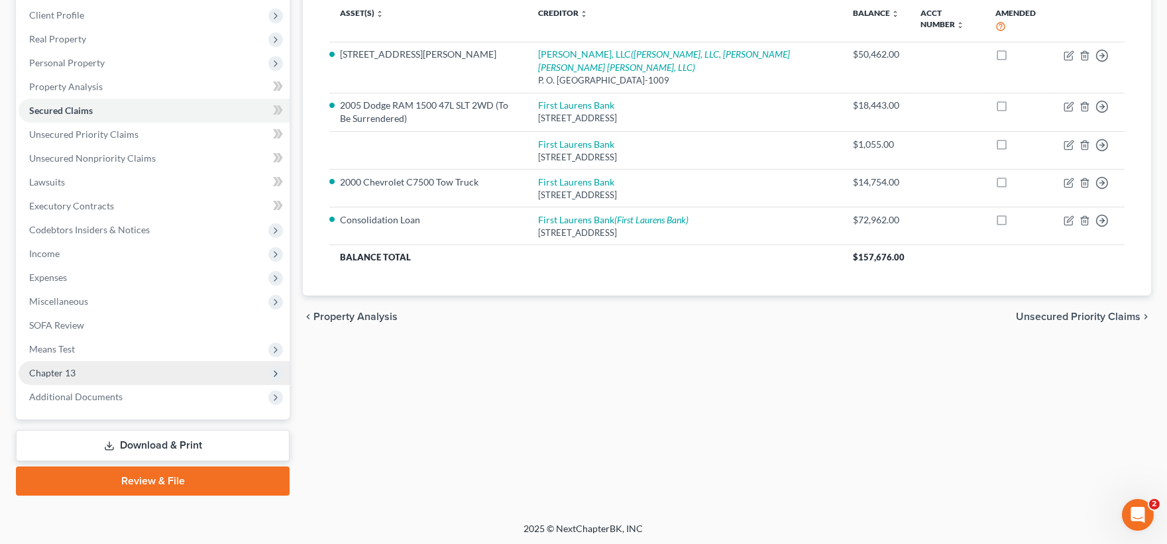
click at [58, 370] on span "Chapter 13" at bounding box center [52, 372] width 46 height 11
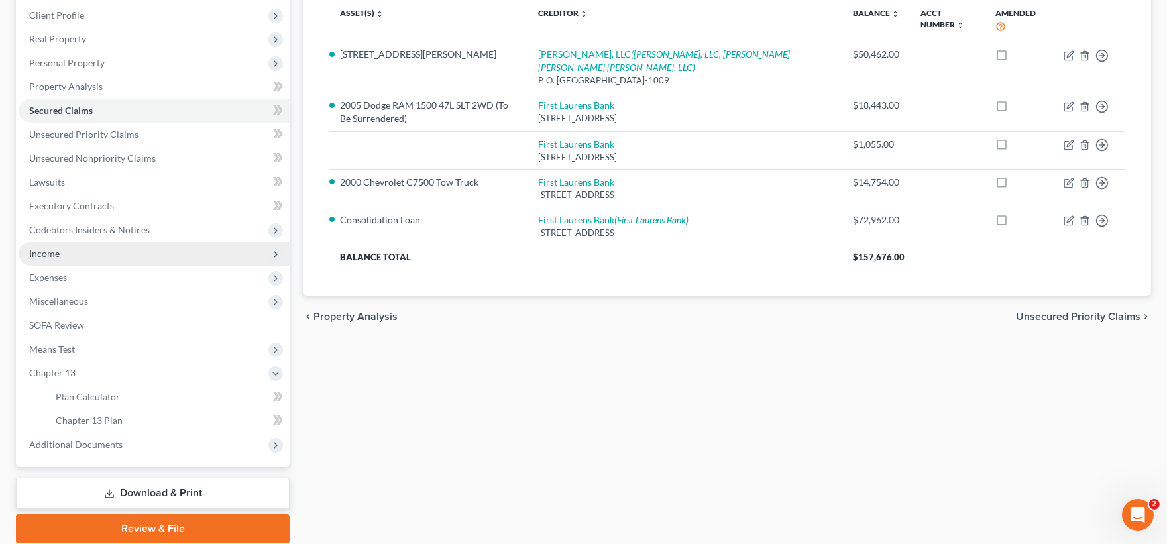
click at [48, 255] on span "Income" at bounding box center [44, 253] width 30 height 11
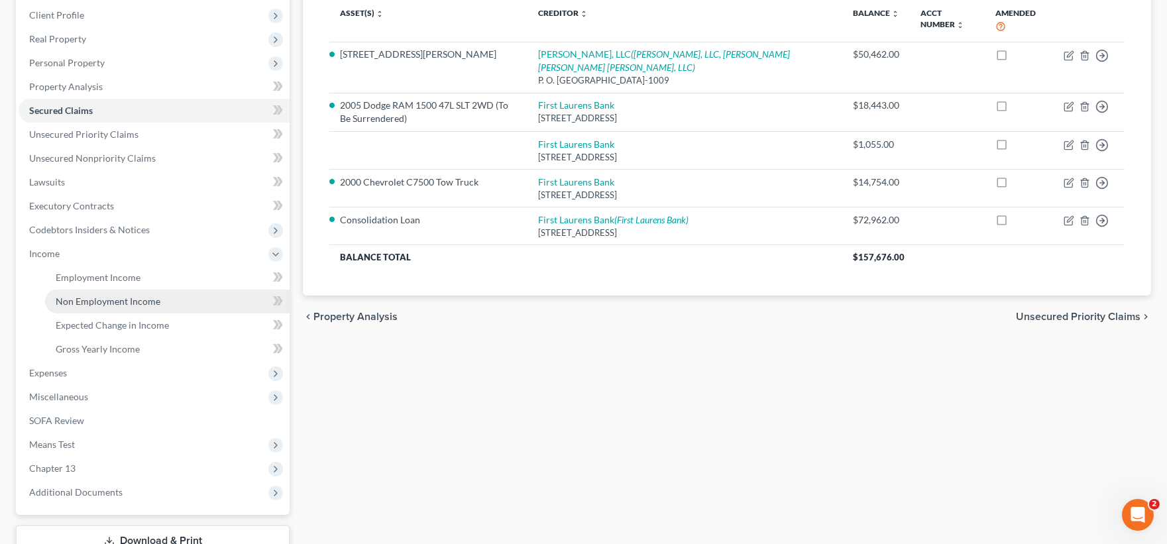
click at [95, 298] on span "Non Employment Income" at bounding box center [108, 301] width 105 height 11
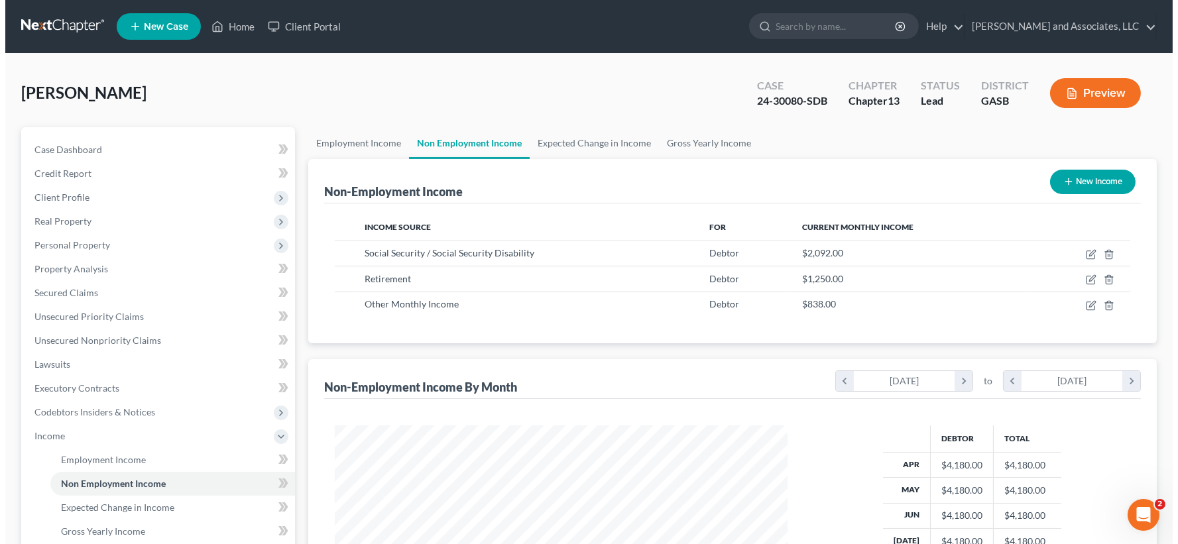
scroll to position [237, 479]
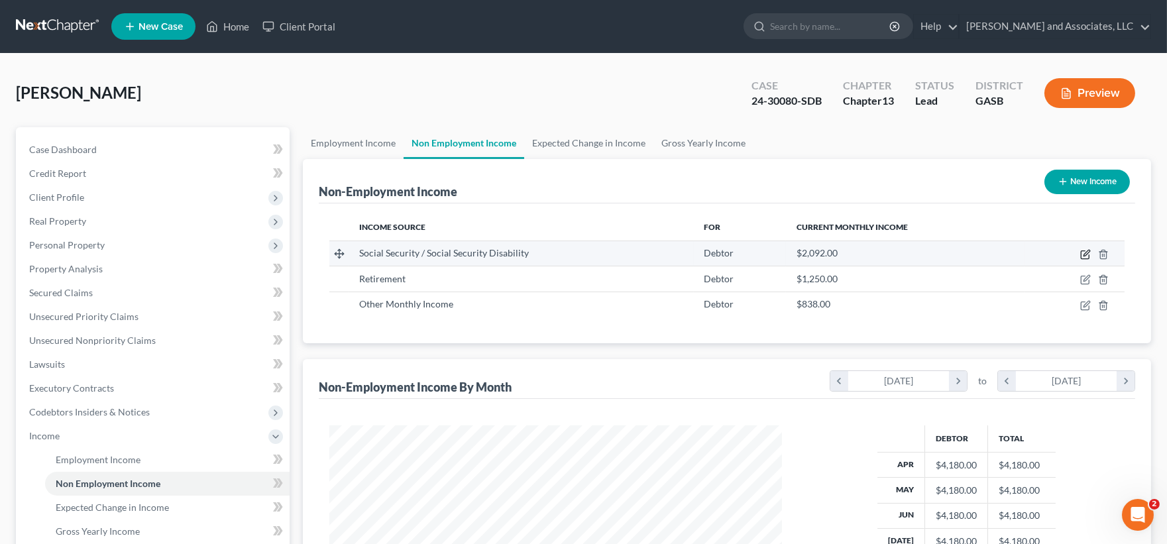
click at [1084, 253] on icon "button" at bounding box center [1086, 253] width 6 height 6
select select "4"
select select "0"
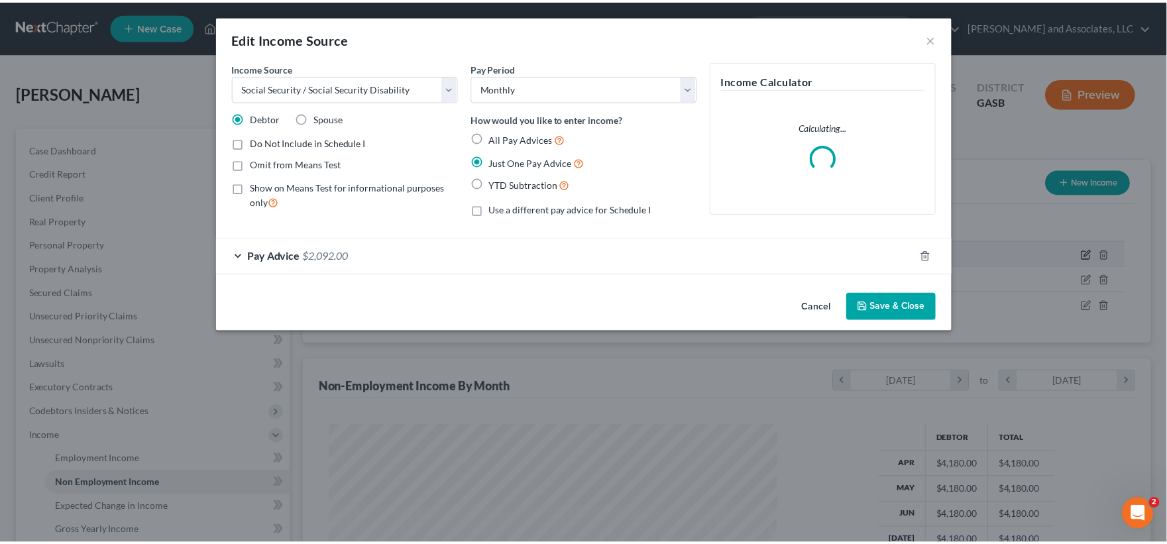
scroll to position [237, 484]
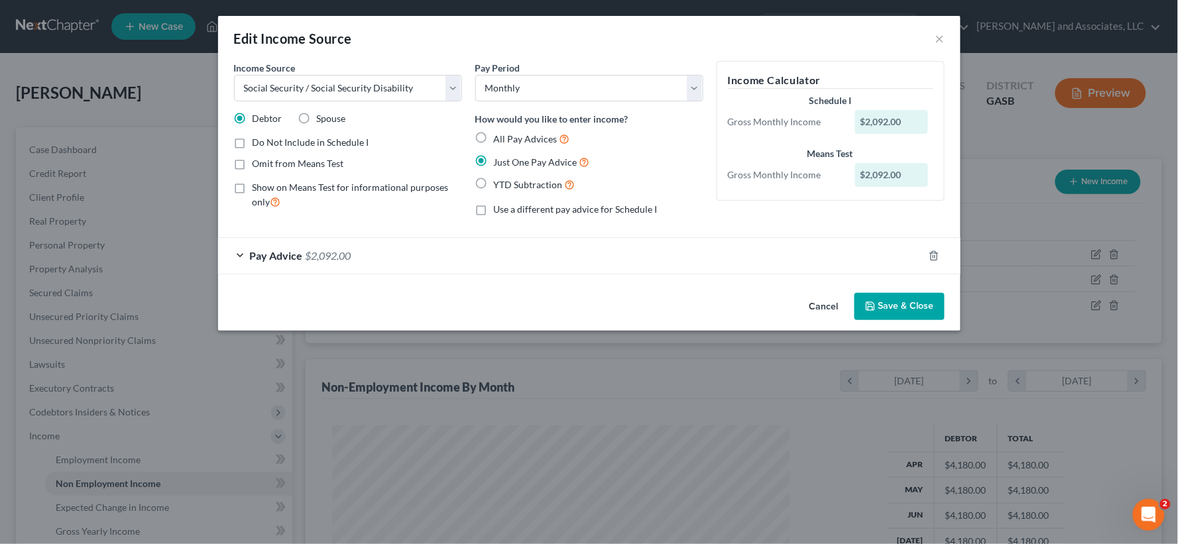
click at [889, 309] on button "Save & Close" at bounding box center [899, 307] width 90 height 28
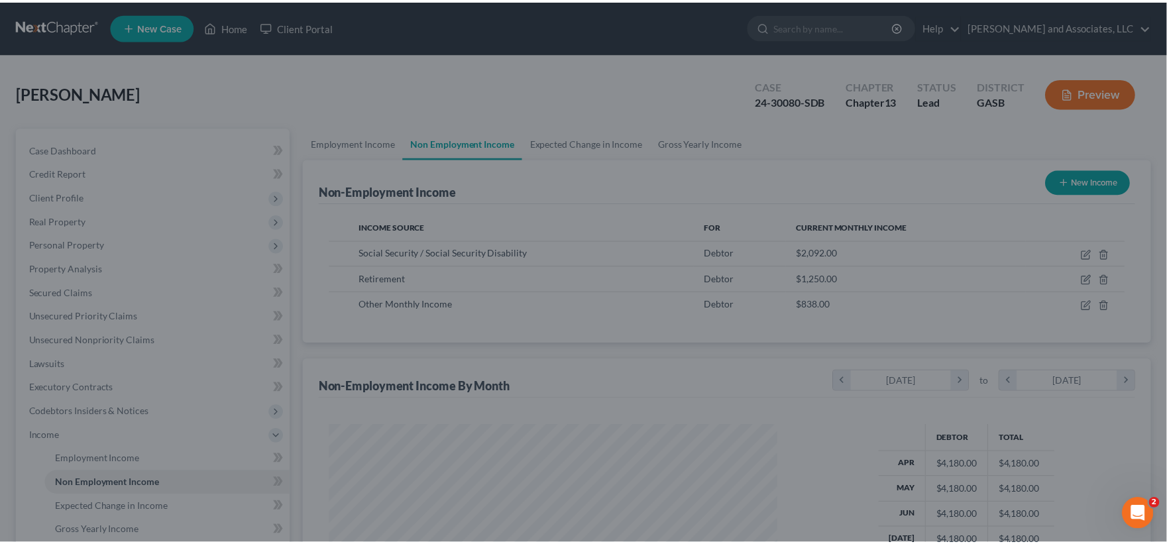
scroll to position [662440, 662198]
